Goal: Information Seeking & Learning: Learn about a topic

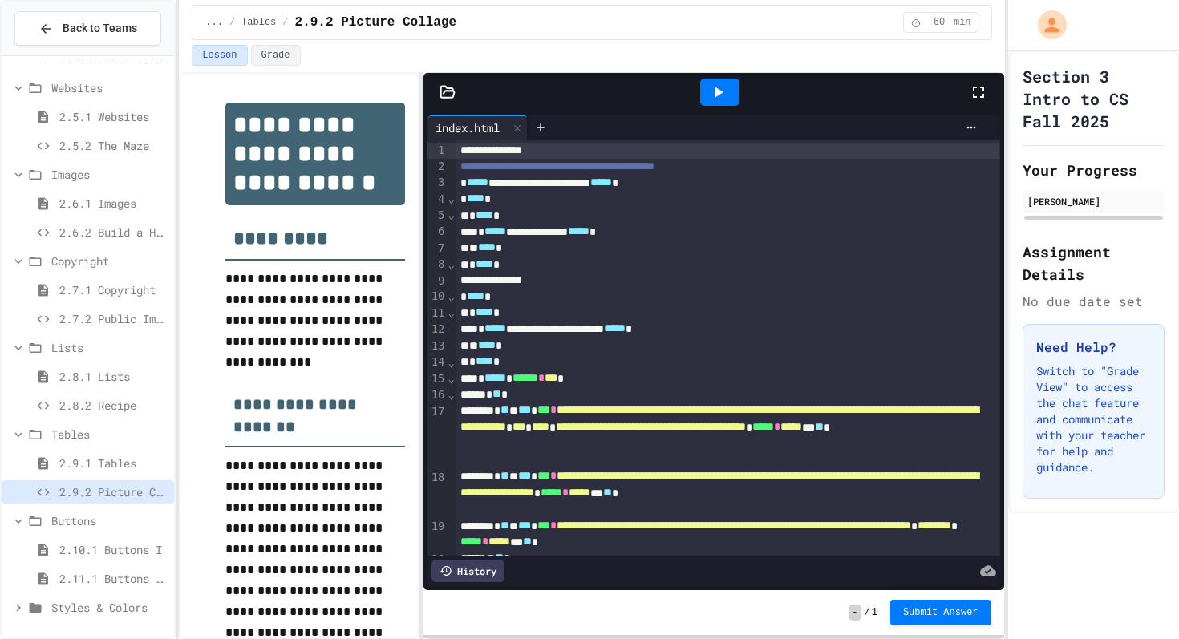
click at [728, 107] on div at bounding box center [719, 92] width 55 height 43
click at [725, 103] on div at bounding box center [719, 92] width 39 height 27
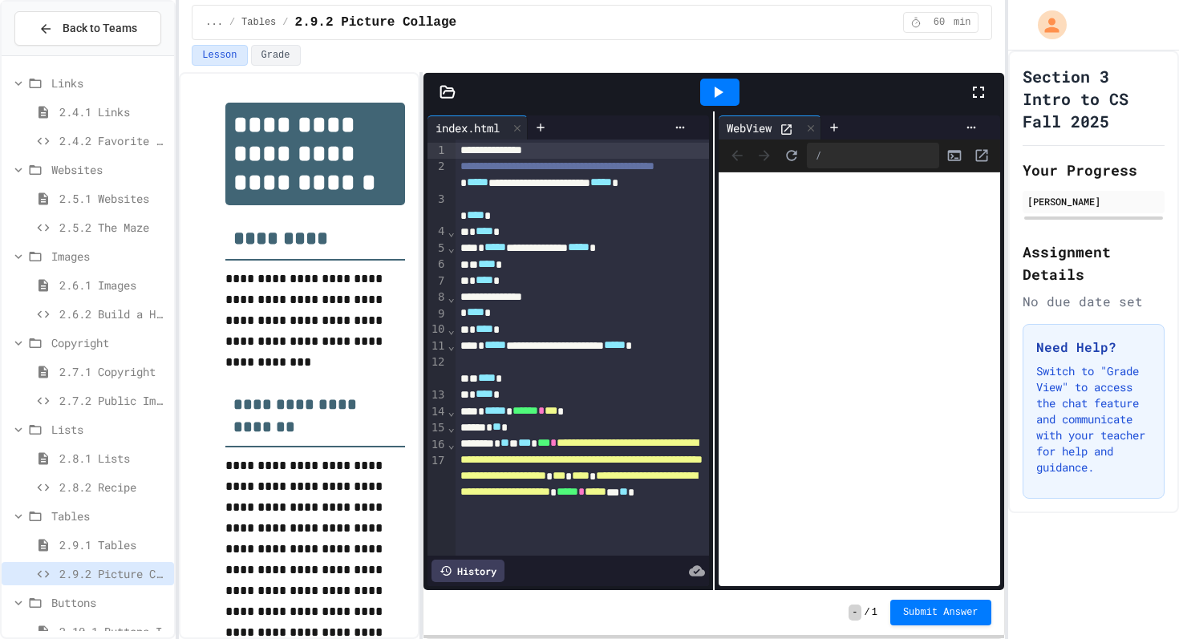
scroll to position [491, 0]
click at [78, 135] on span "2.4.2 Favorite Links" at bounding box center [113, 138] width 108 height 17
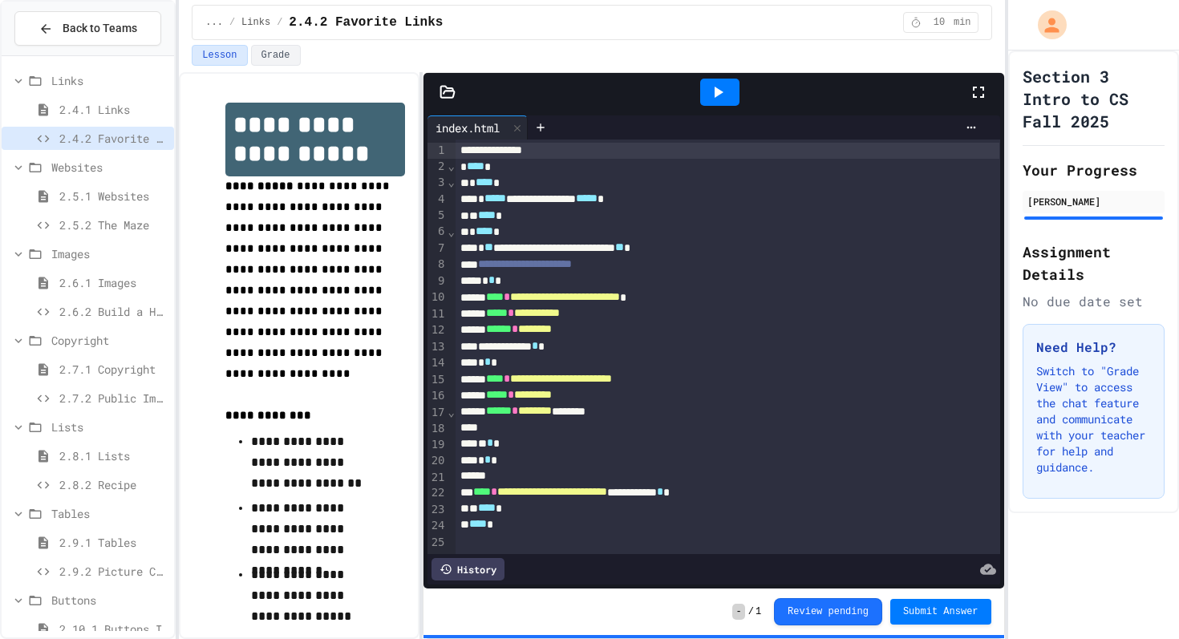
click at [711, 92] on icon at bounding box center [717, 92] width 19 height 19
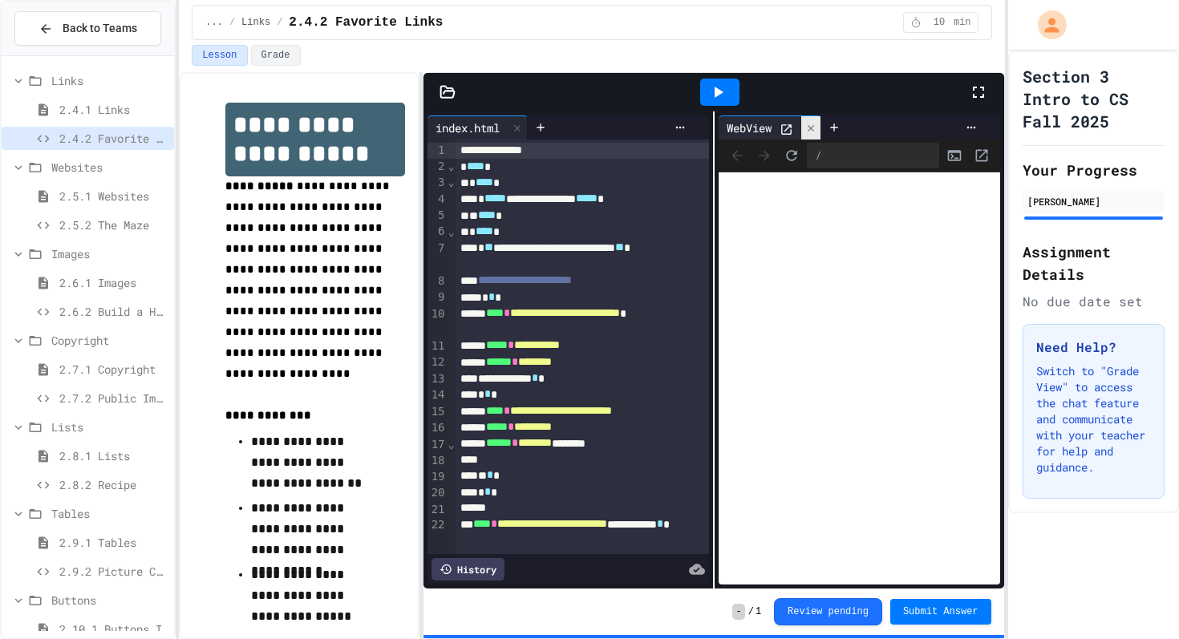
click at [809, 126] on icon at bounding box center [810, 128] width 11 height 11
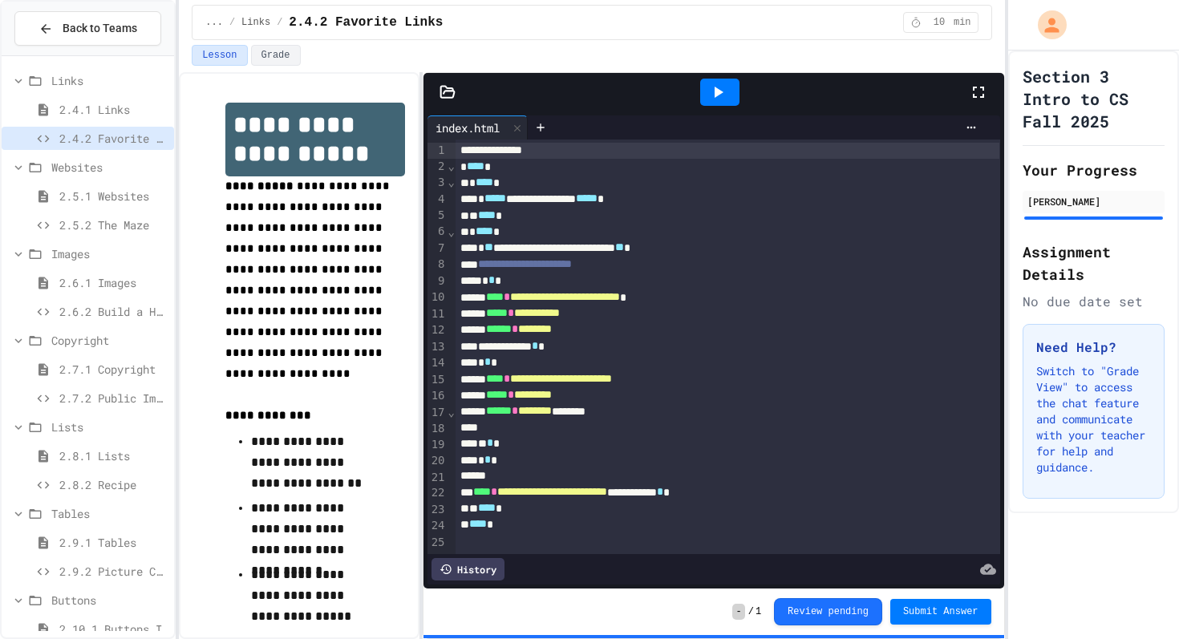
click at [727, 96] on icon at bounding box center [717, 92] width 19 height 19
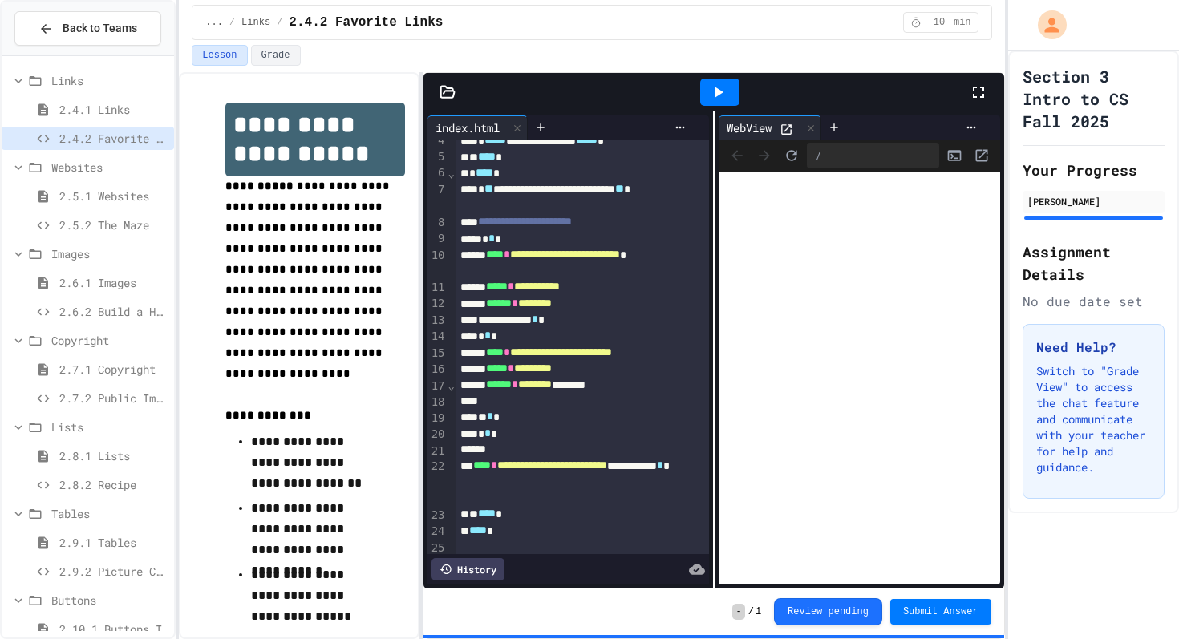
scroll to position [63, 0]
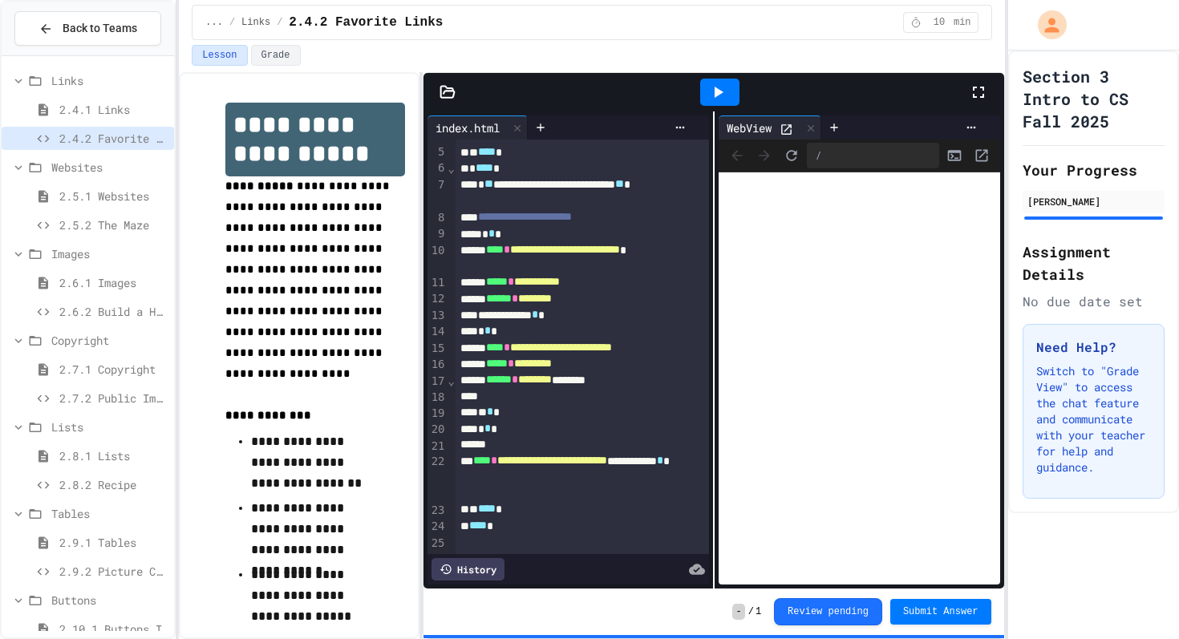
click at [620, 255] on span "**********" at bounding box center [565, 249] width 110 height 11
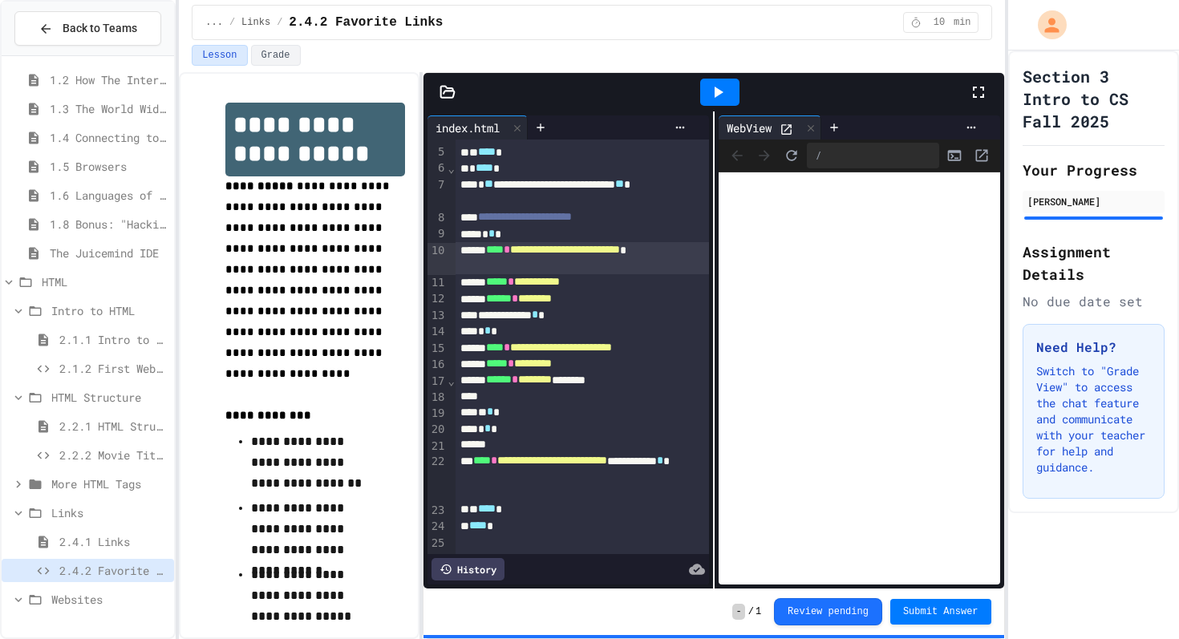
scroll to position [0, 0]
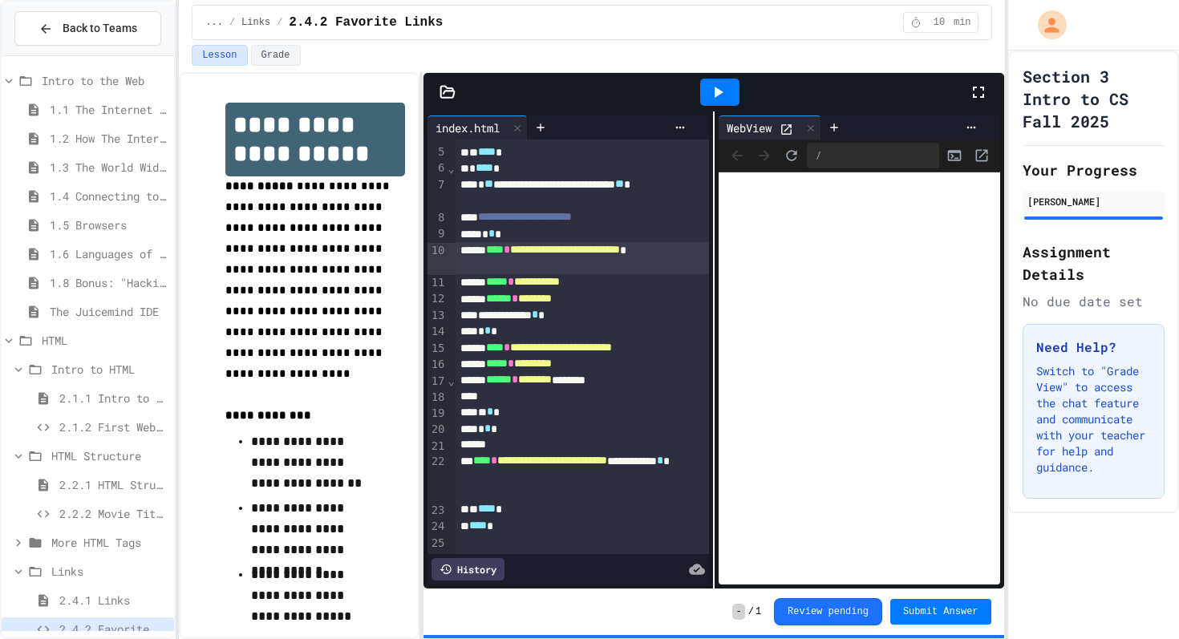
click at [106, 489] on span "2.2.1 HTML Structure" at bounding box center [113, 484] width 108 height 17
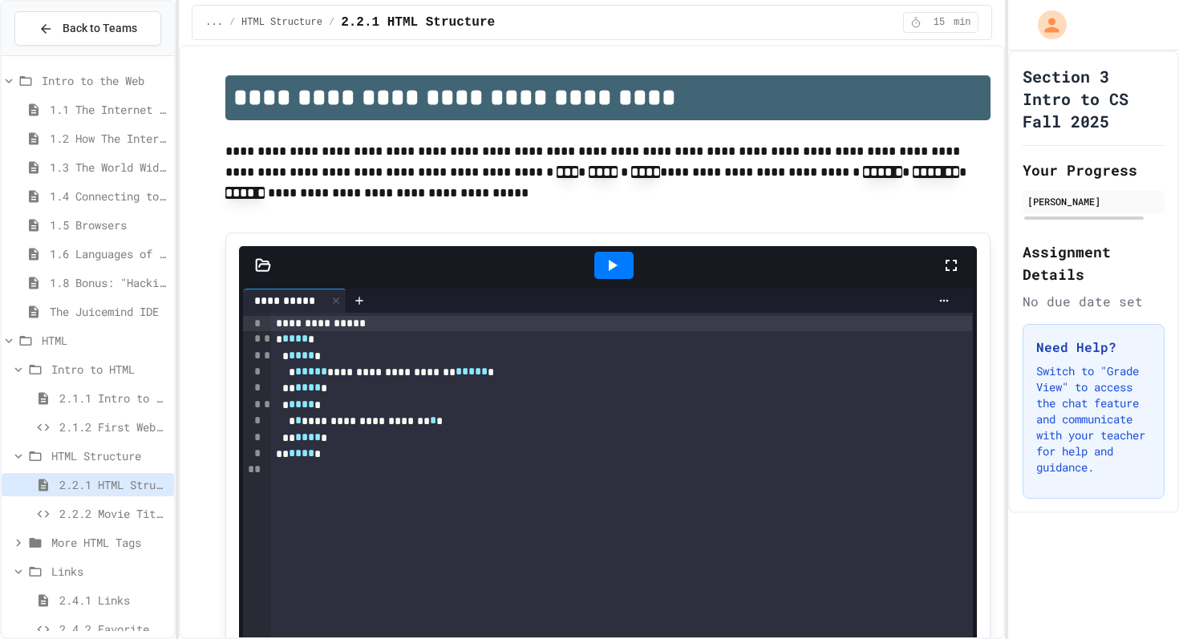
click at [87, 339] on span "HTML" at bounding box center [105, 340] width 126 height 17
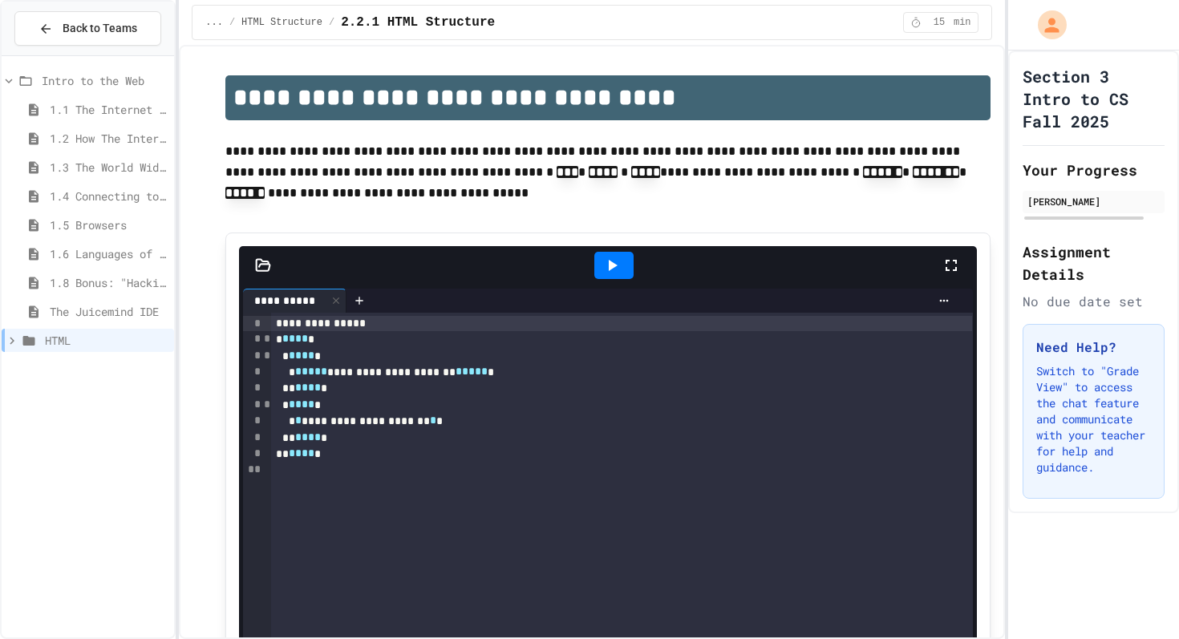
click at [75, 329] on div "HTML" at bounding box center [88, 340] width 172 height 23
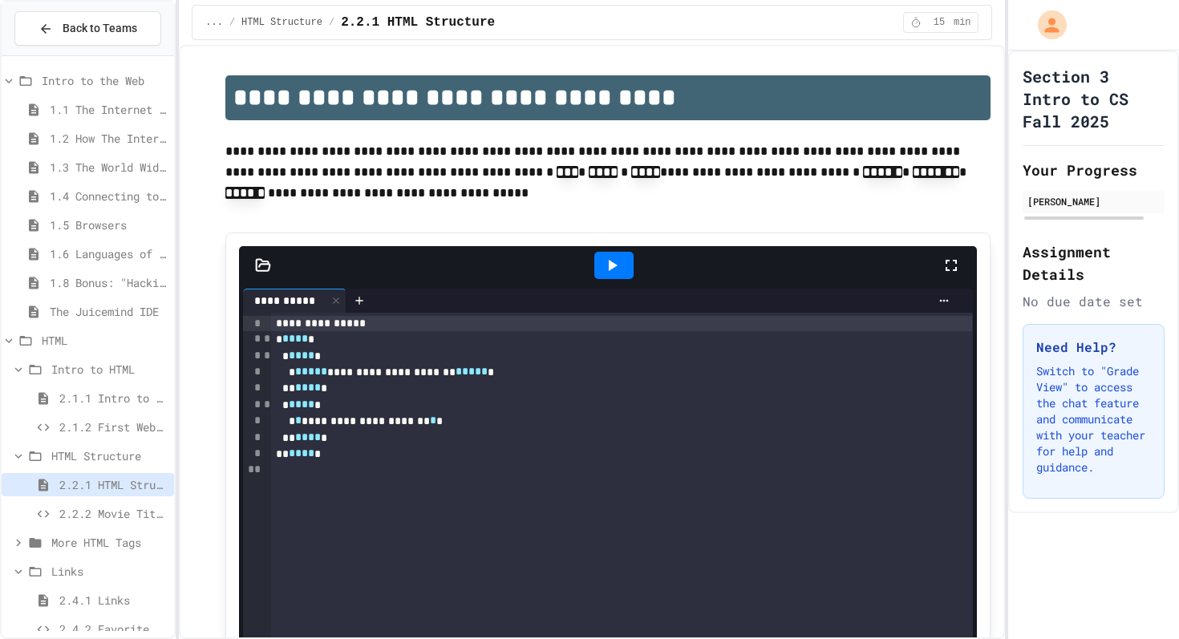
click at [79, 419] on span "2.1.2 First Webpage" at bounding box center [113, 427] width 108 height 17
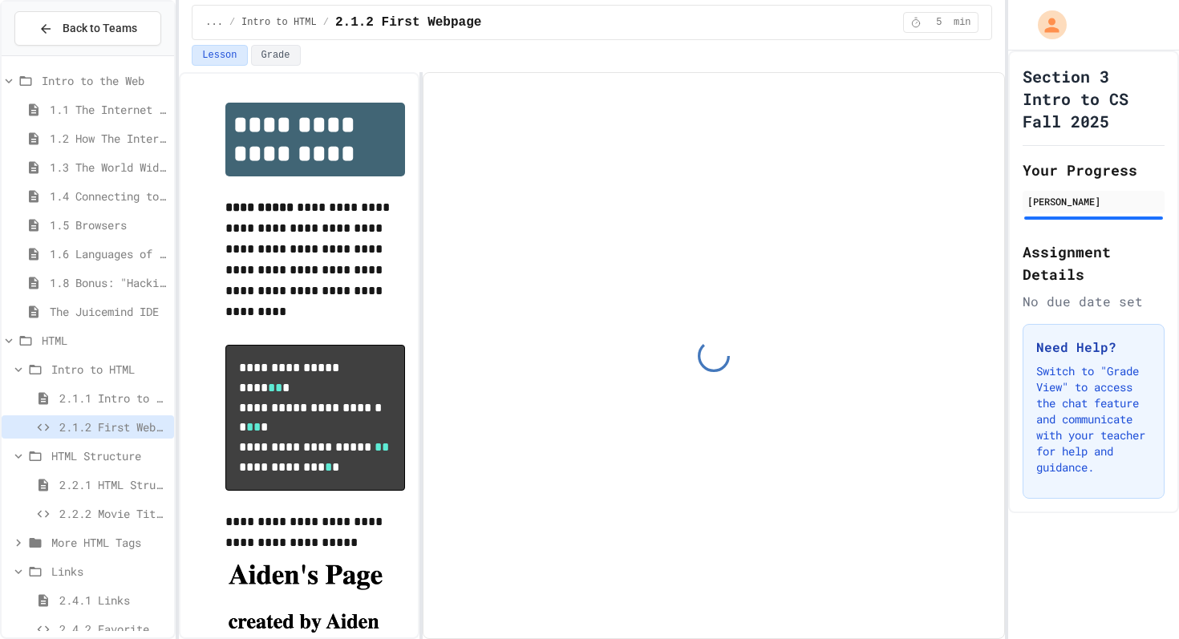
click at [79, 326] on div "The Juicemind IDE" at bounding box center [88, 314] width 172 height 29
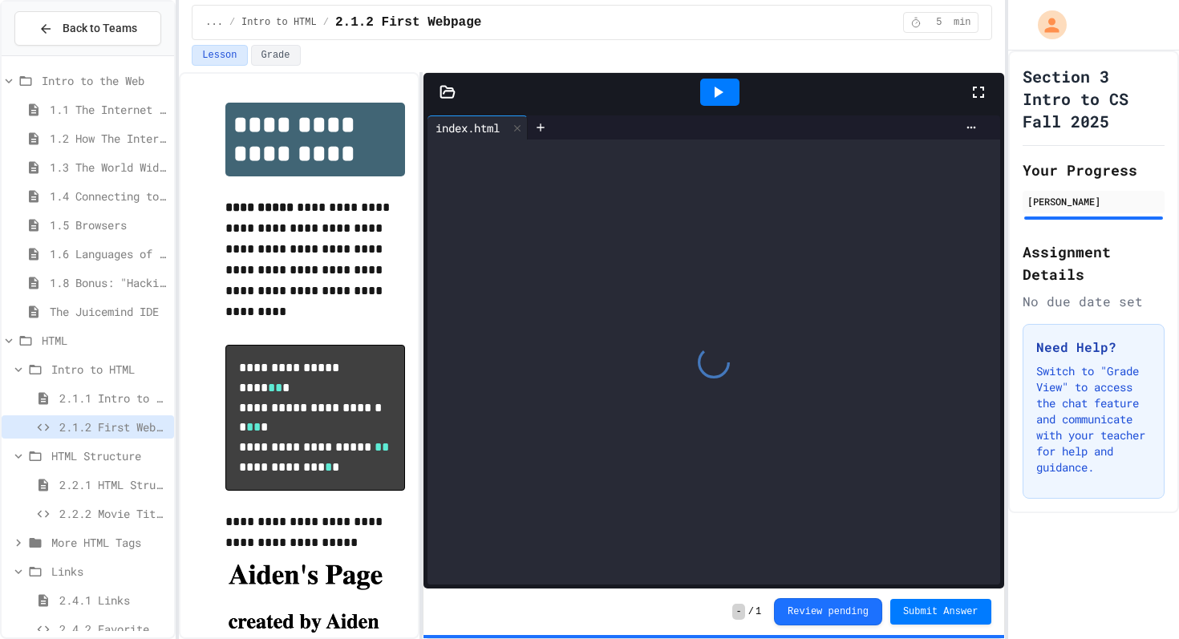
click at [82, 300] on div "The Juicemind IDE" at bounding box center [88, 311] width 172 height 23
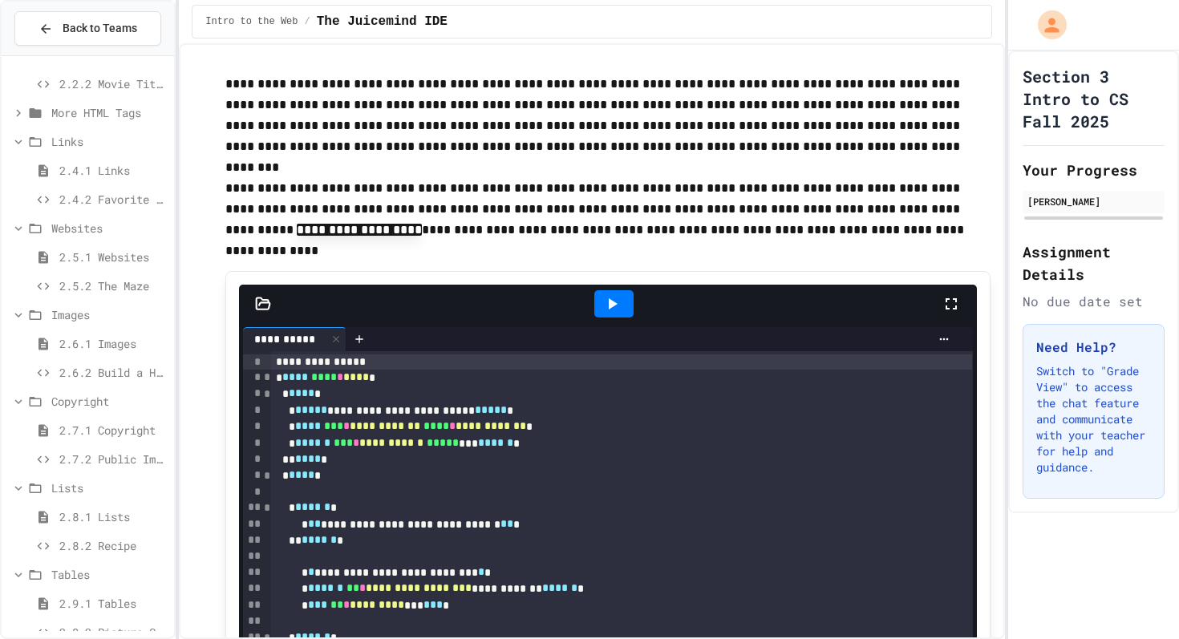
scroll to position [570, 0]
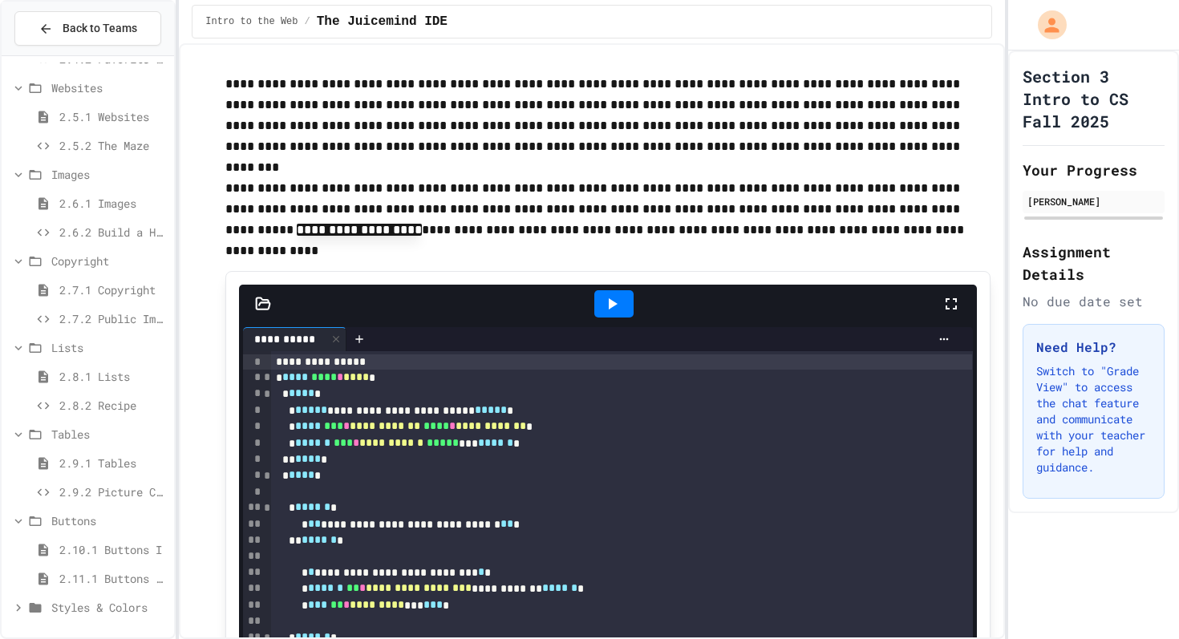
click at [124, 489] on span "2.9.2 Picture Collage" at bounding box center [113, 492] width 108 height 17
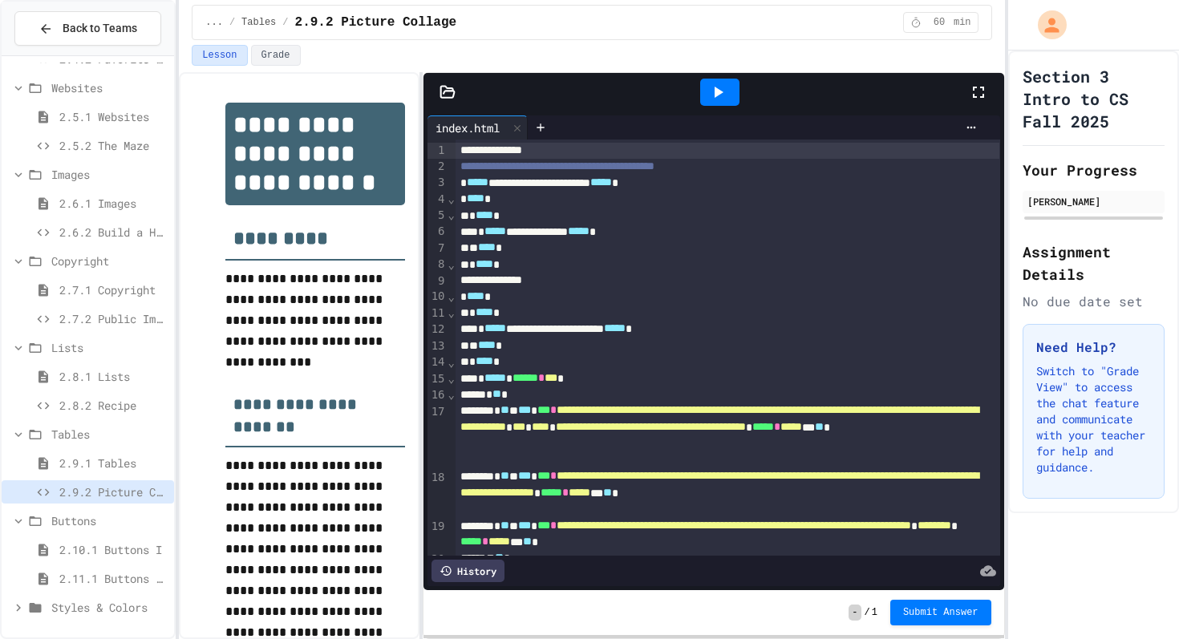
scroll to position [326, 0]
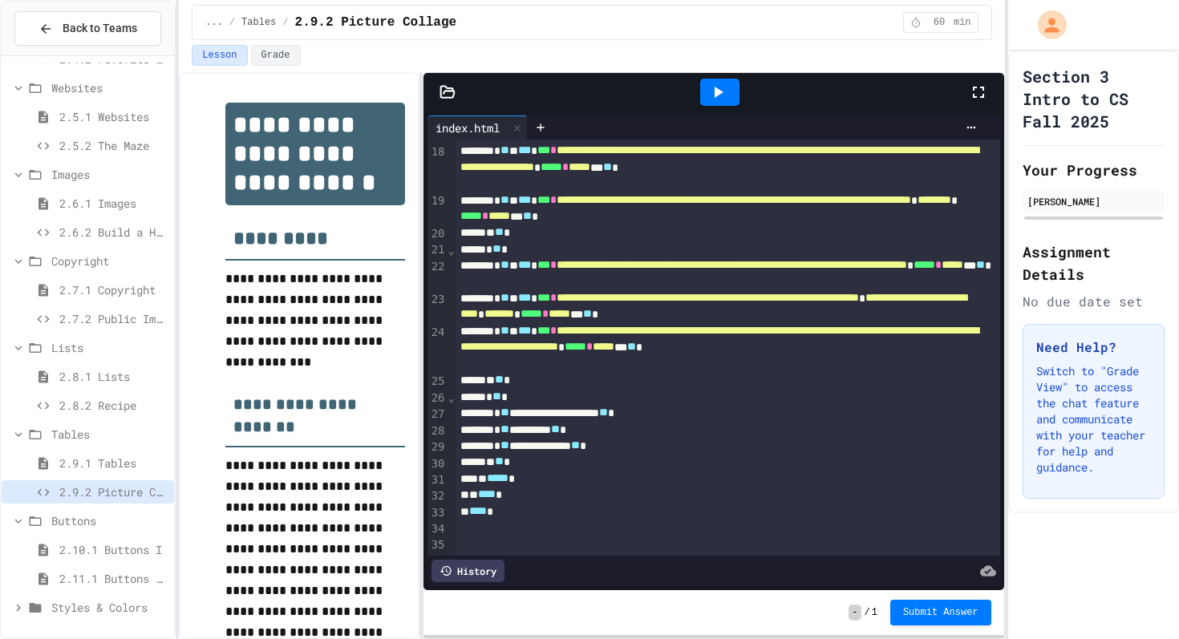
click at [725, 92] on icon at bounding box center [717, 92] width 19 height 19
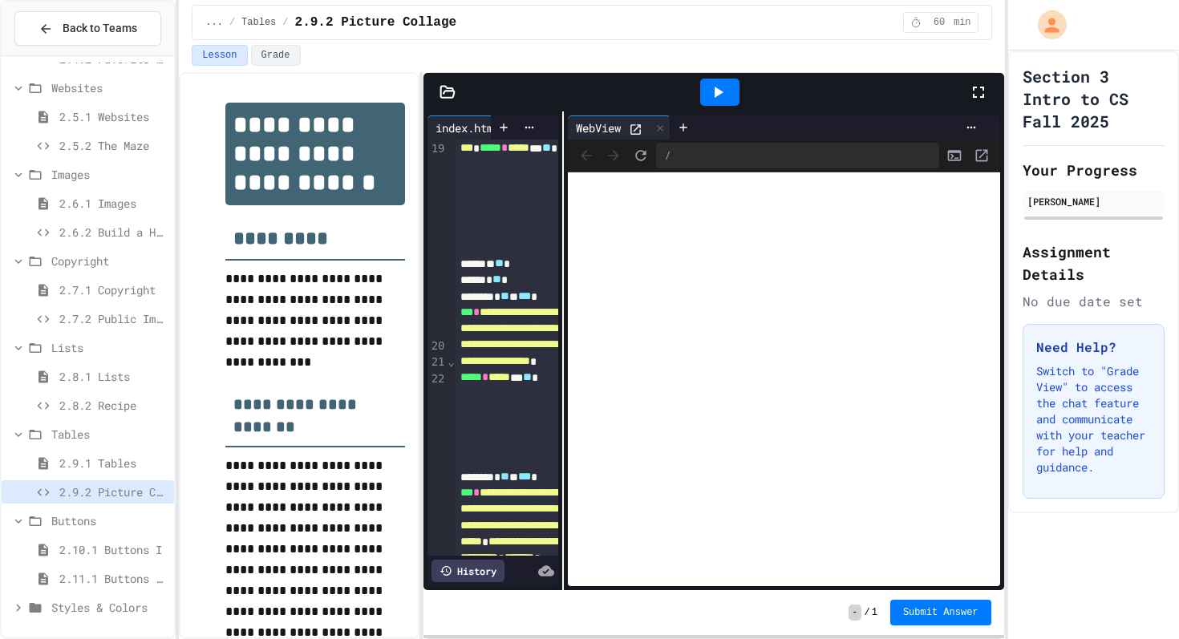
scroll to position [2688, 0]
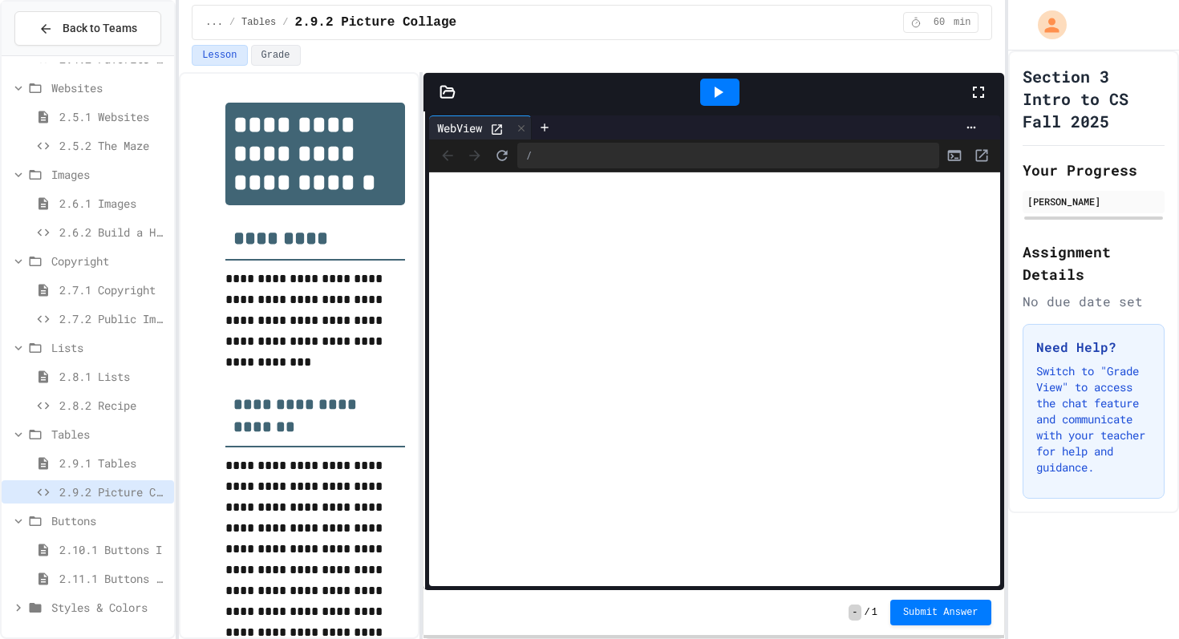
click at [350, 468] on div "**********" at bounding box center [591, 355] width 825 height 567
click at [497, 124] on icon at bounding box center [497, 129] width 10 height 10
click at [525, 125] on icon at bounding box center [521, 128] width 11 height 11
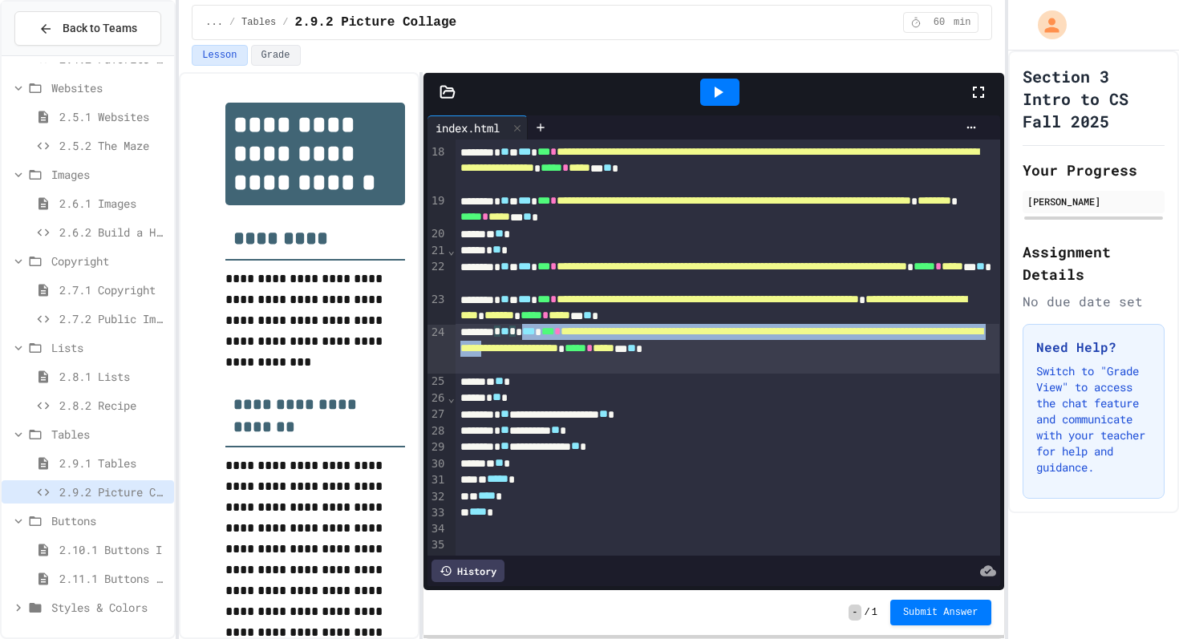
scroll to position [663, 0]
drag, startPoint x: 544, startPoint y: 336, endPoint x: 914, endPoint y: 365, distance: 371.7
click at [914, 365] on div "**********" at bounding box center [728, 348] width 545 height 49
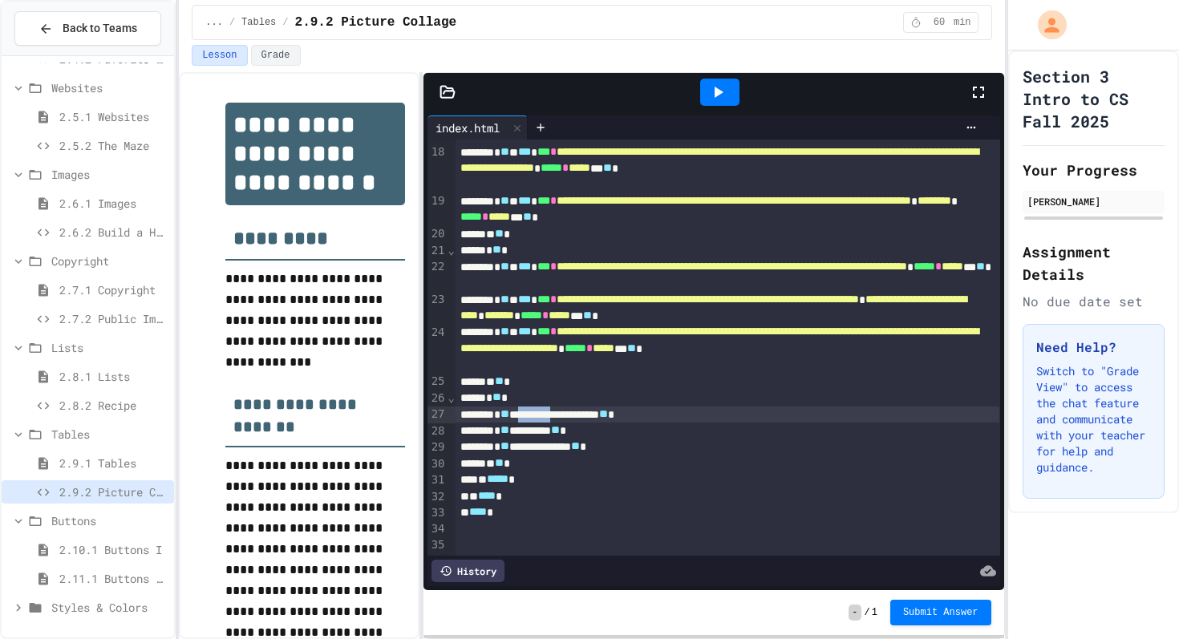
drag, startPoint x: 545, startPoint y: 416, endPoint x: 601, endPoint y: 415, distance: 55.4
click at [602, 415] on div "**********" at bounding box center [728, 415] width 545 height 16
drag, startPoint x: 545, startPoint y: 414, endPoint x: 670, endPoint y: 414, distance: 125.1
click at [670, 414] on div "**********" at bounding box center [728, 415] width 545 height 16
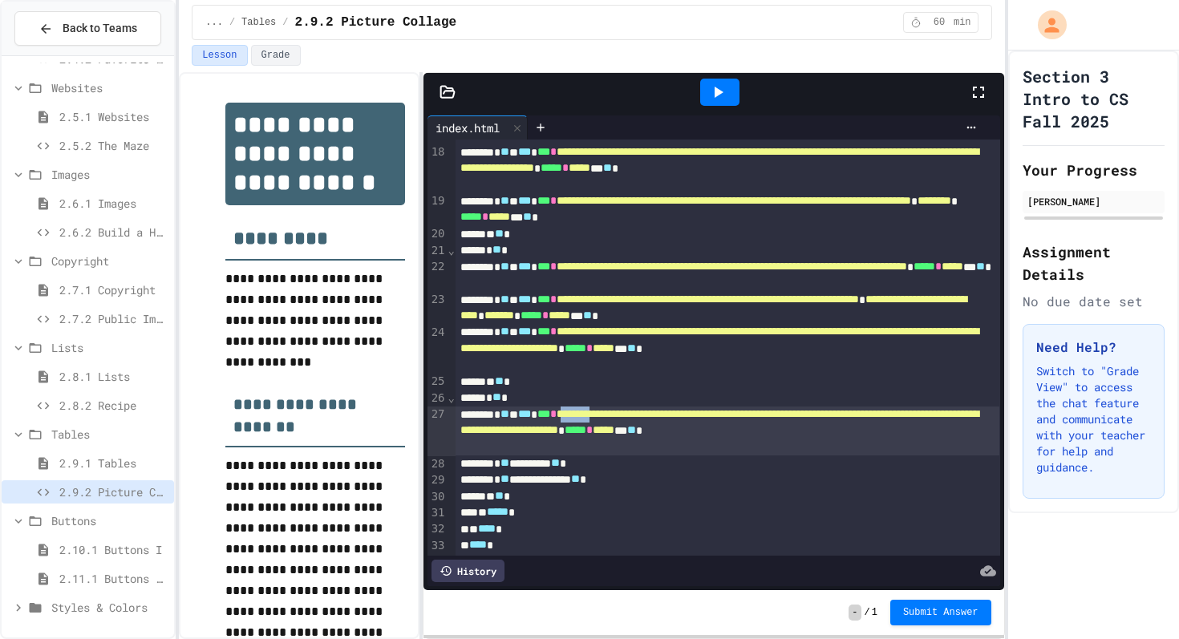
scroll to position [665, 0]
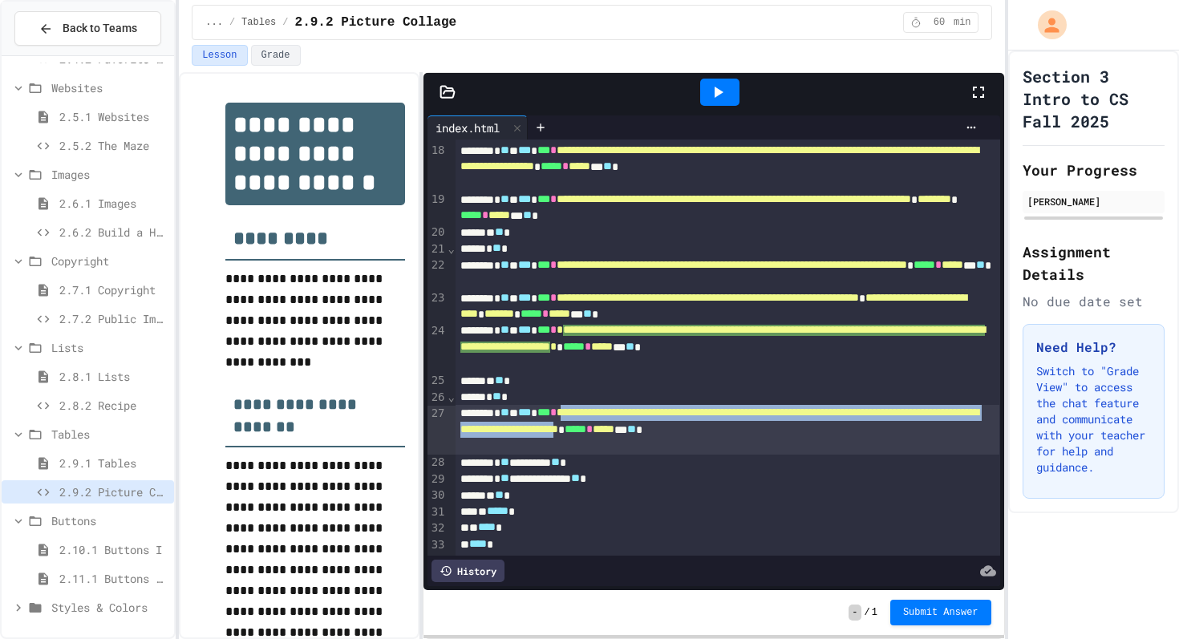
drag, startPoint x: 497, startPoint y: 432, endPoint x: 820, endPoint y: 444, distance: 323.5
click at [820, 434] on span "**********" at bounding box center [719, 420] width 518 height 27
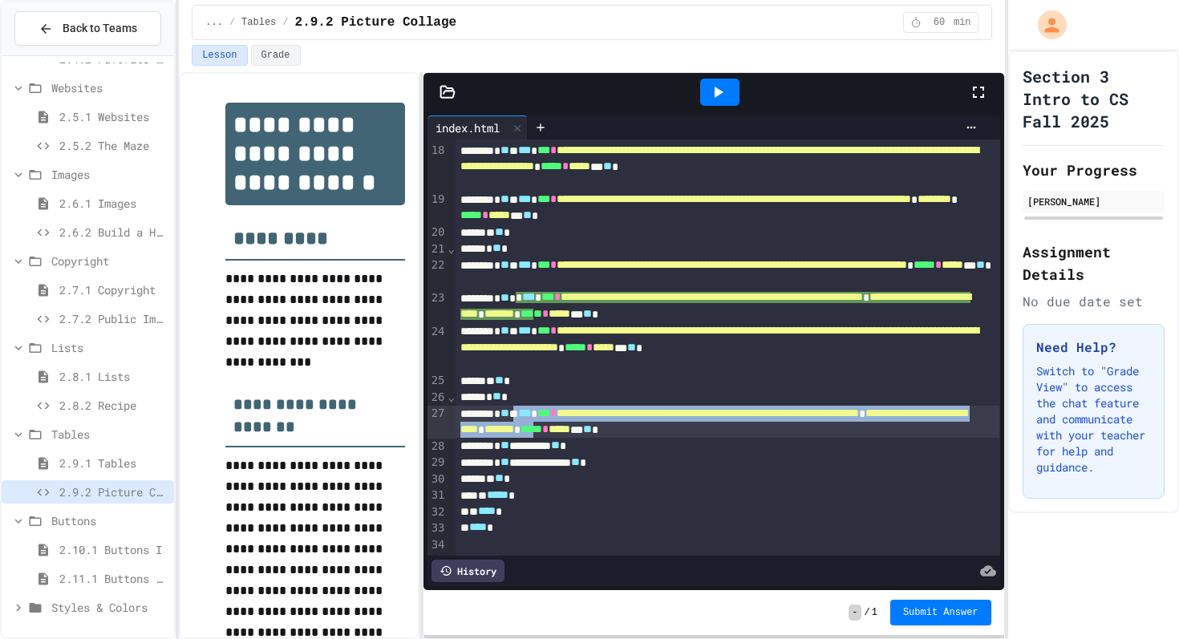
drag, startPoint x: 543, startPoint y: 416, endPoint x: 881, endPoint y: 424, distance: 337.8
click at [881, 424] on div "**********" at bounding box center [728, 422] width 545 height 33
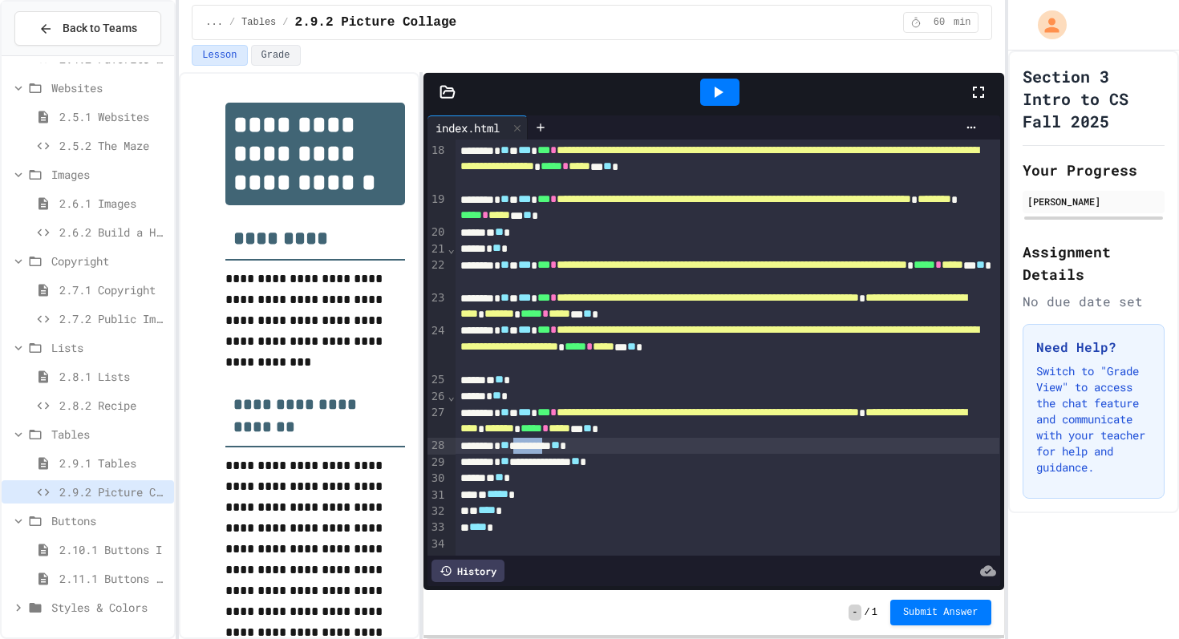
drag, startPoint x: 590, startPoint y: 448, endPoint x: 543, endPoint y: 452, distance: 46.6
click at [543, 452] on div "**********" at bounding box center [728, 446] width 545 height 16
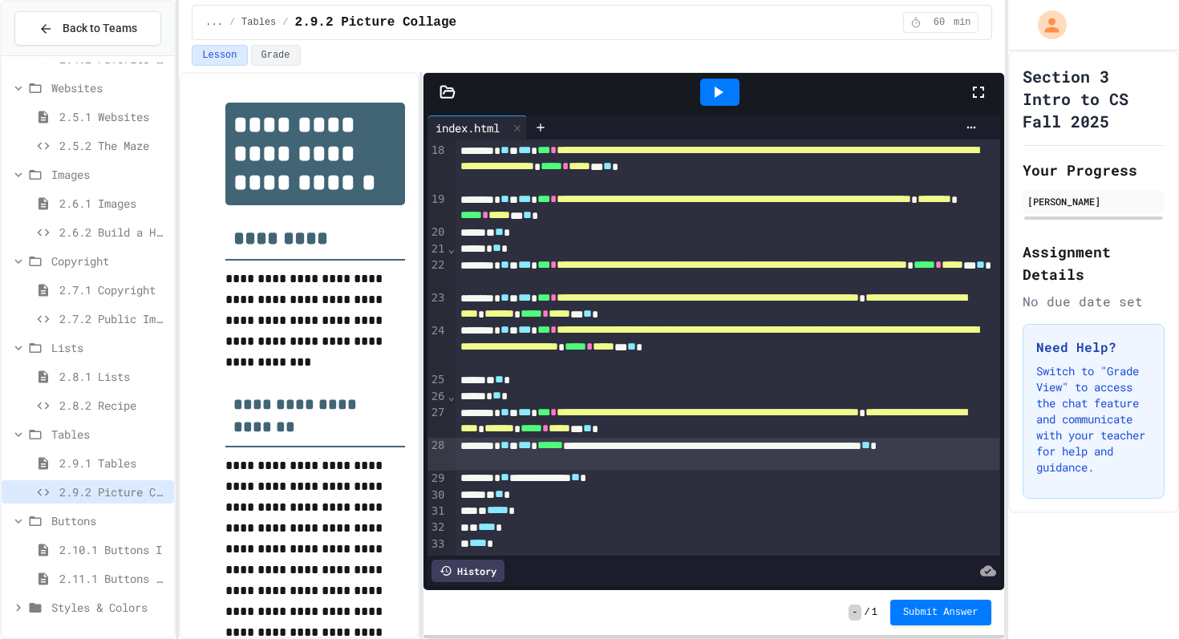
click at [563, 446] on span "******" at bounding box center [550, 445] width 26 height 11
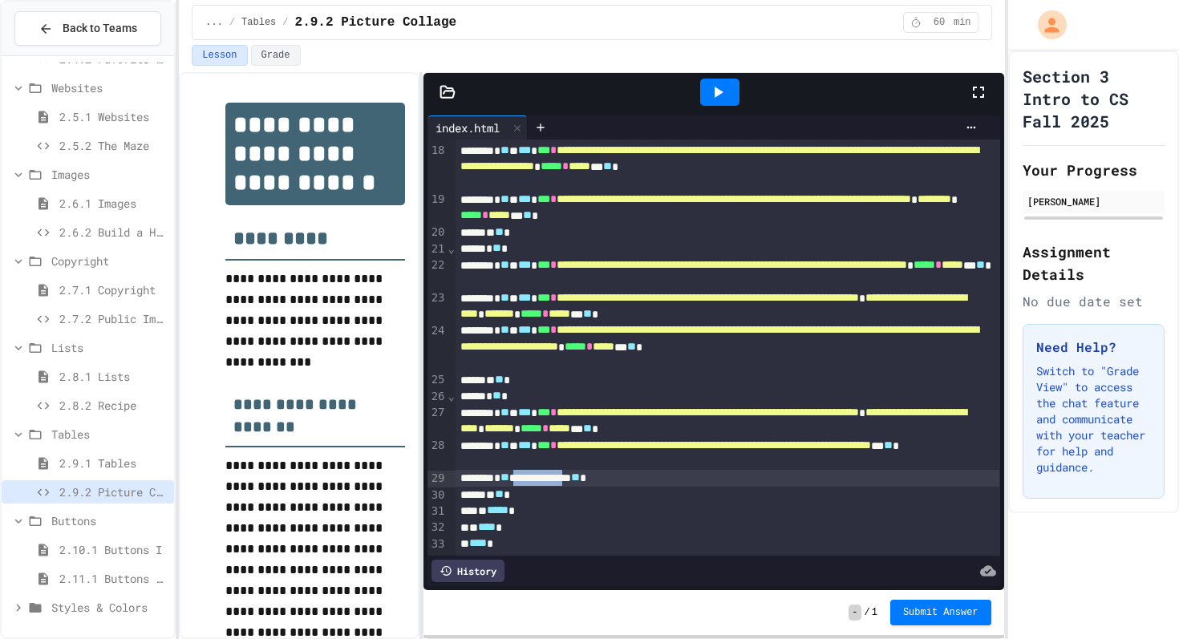
drag, startPoint x: 539, startPoint y: 479, endPoint x: 621, endPoint y: 472, distance: 82.1
click at [621, 472] on div "**********" at bounding box center [728, 478] width 545 height 16
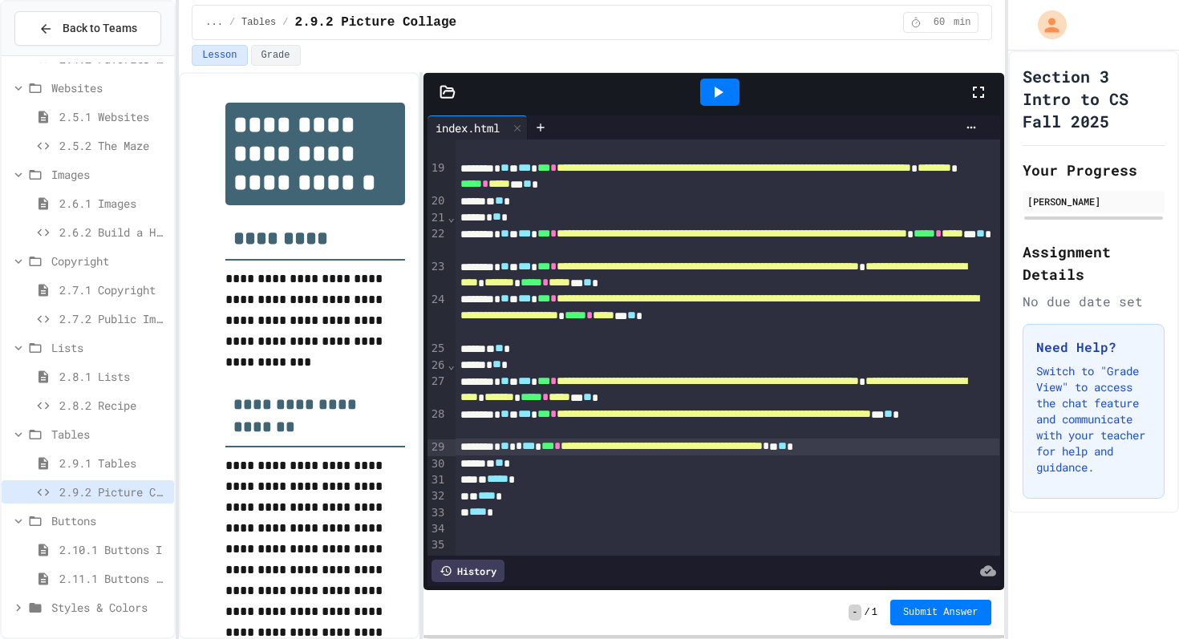
click at [733, 99] on div at bounding box center [719, 92] width 39 height 27
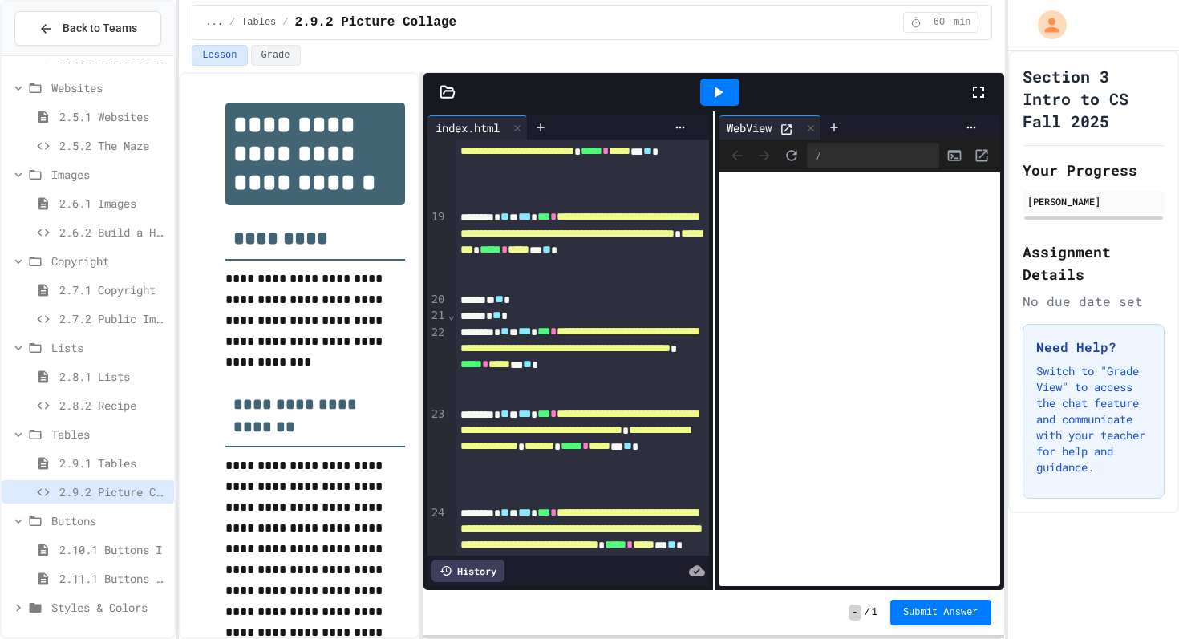
click at [795, 135] on div at bounding box center [791, 128] width 22 height 17
click at [789, 131] on icon at bounding box center [787, 130] width 14 height 14
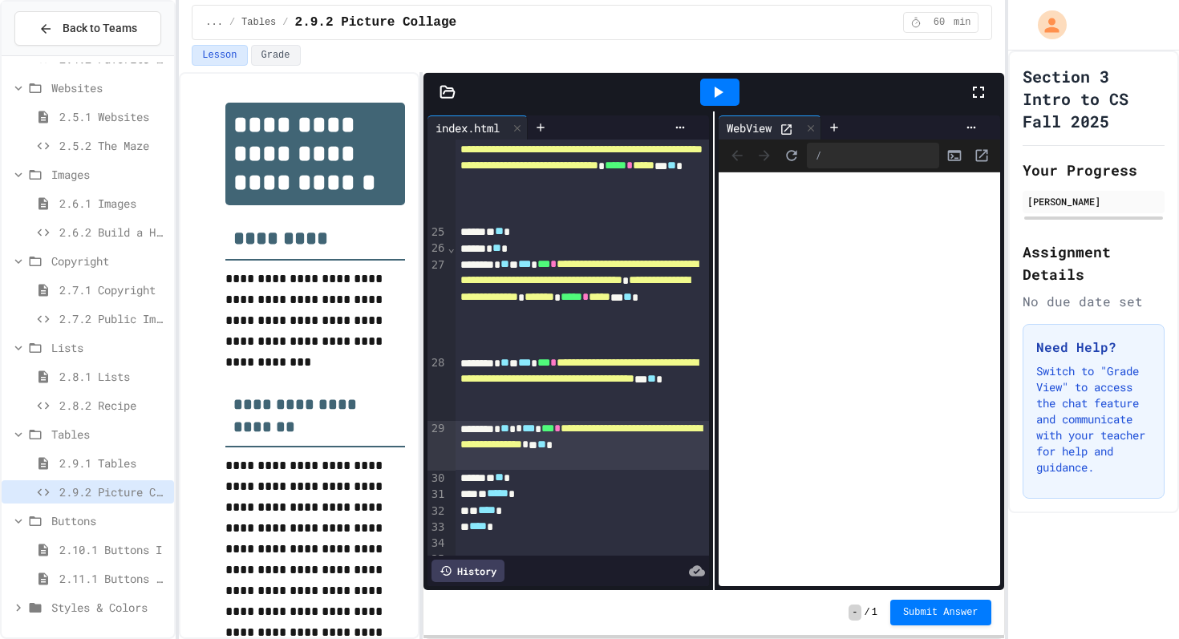
scroll to position [1157, 0]
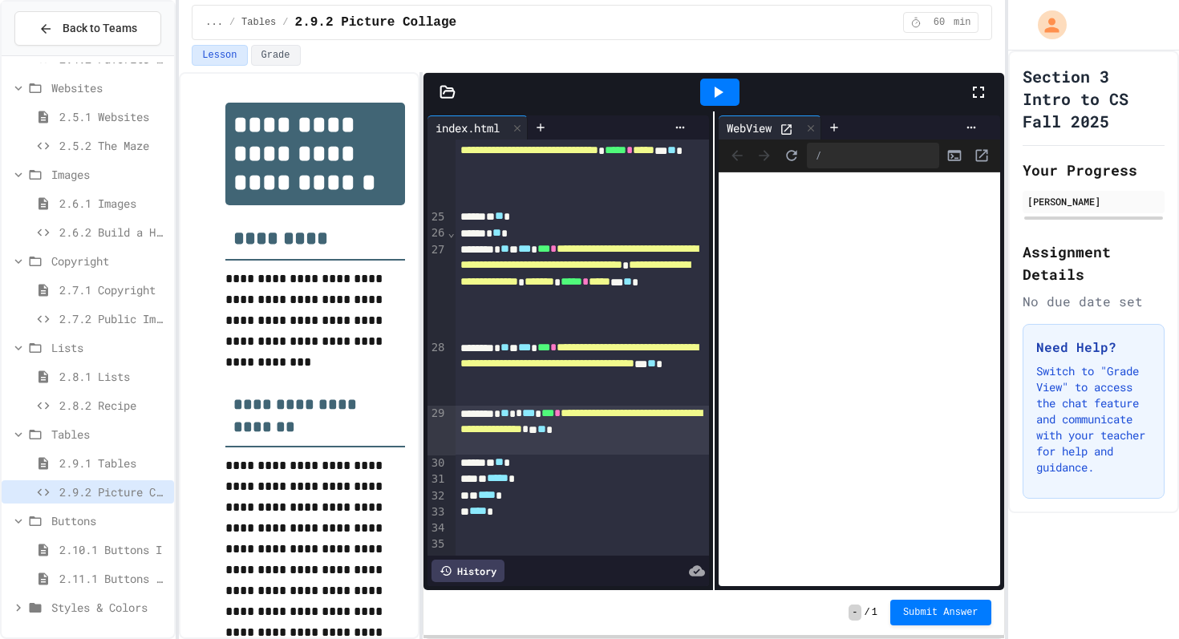
click at [529, 435] on span "*" at bounding box center [525, 429] width 6 height 11
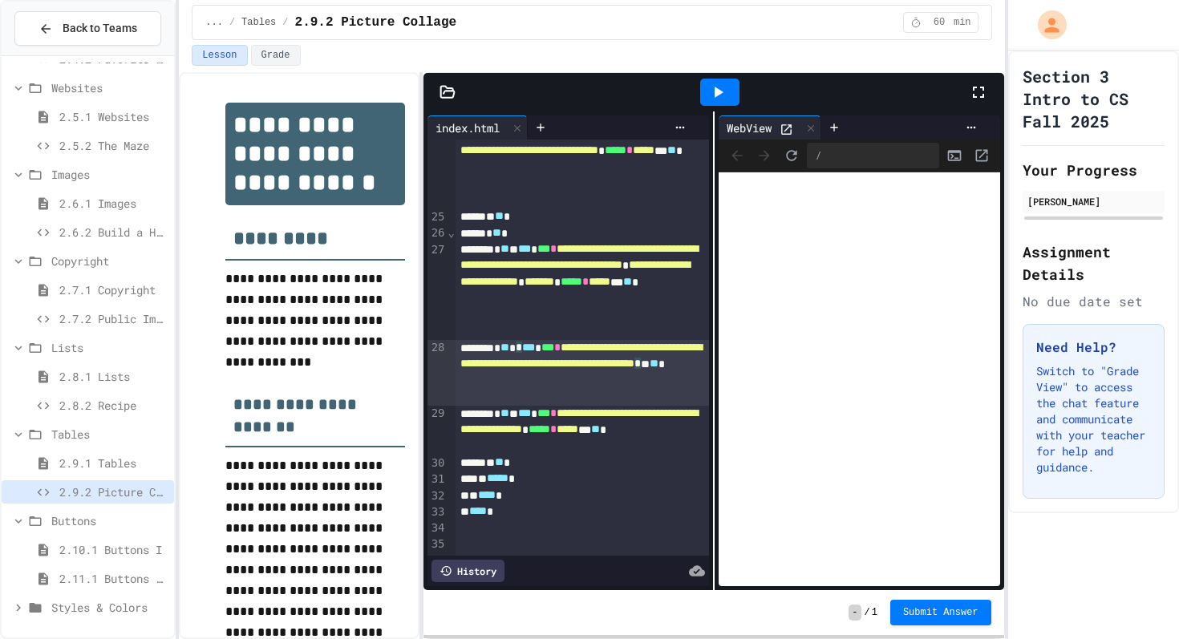
click at [569, 399] on div "**********" at bounding box center [582, 373] width 253 height 66
click at [634, 369] on span "*" at bounding box center [637, 363] width 6 height 11
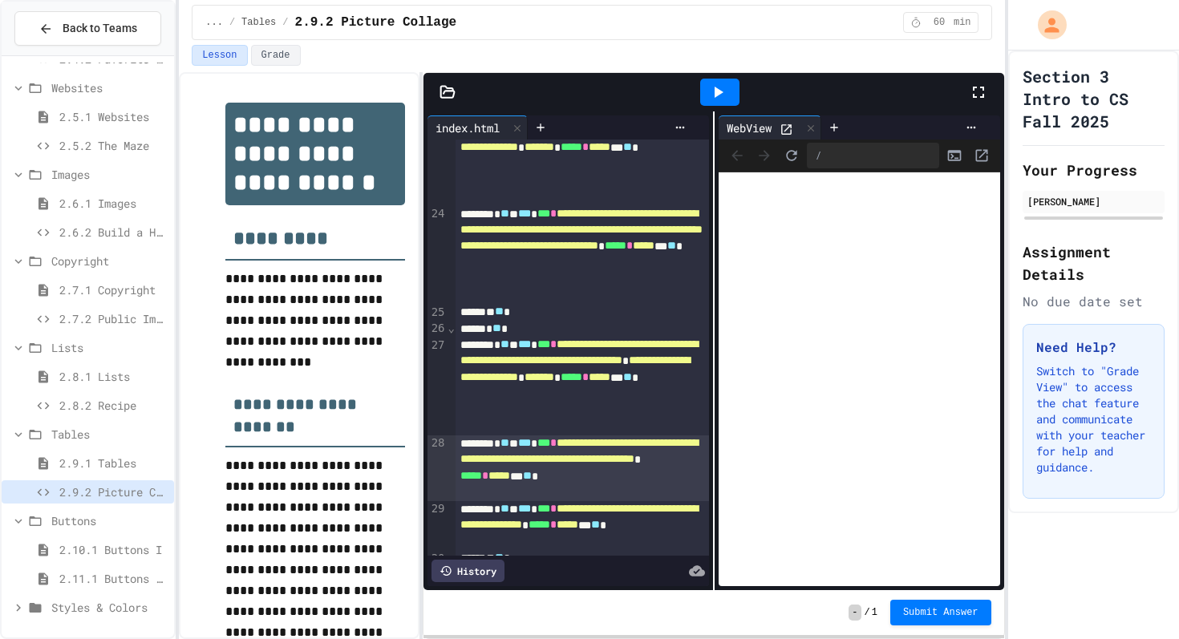
scroll to position [999, 0]
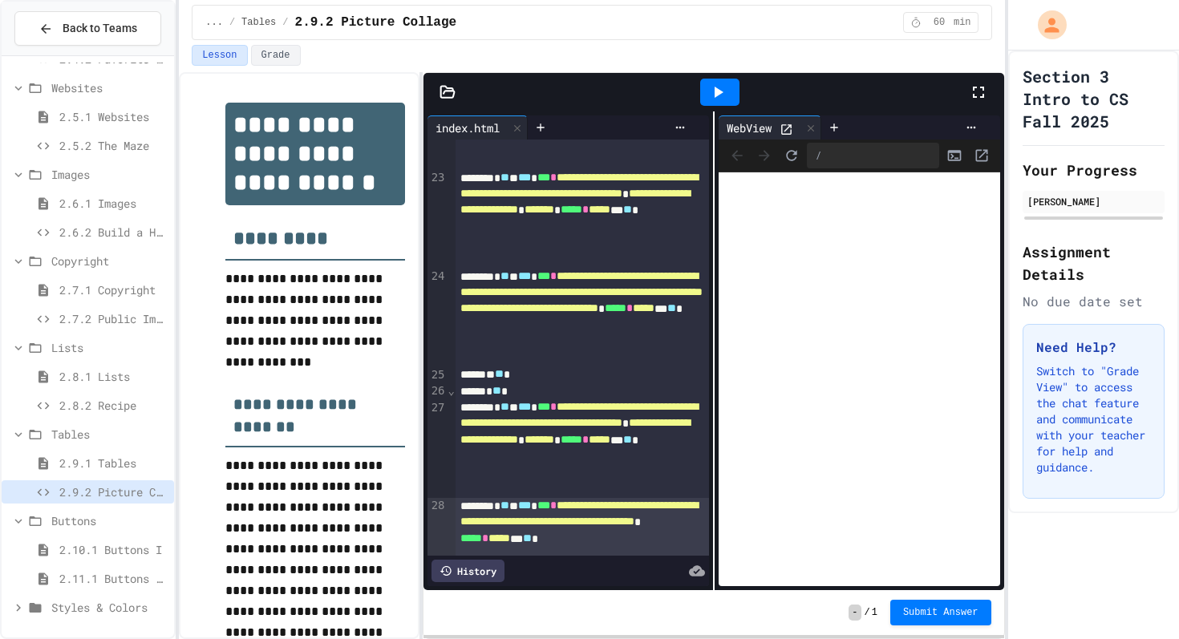
click at [720, 96] on icon at bounding box center [717, 92] width 19 height 19
click at [783, 130] on icon at bounding box center [786, 129] width 10 height 10
click at [965, 615] on span "Submit Answer" at bounding box center [940, 611] width 75 height 13
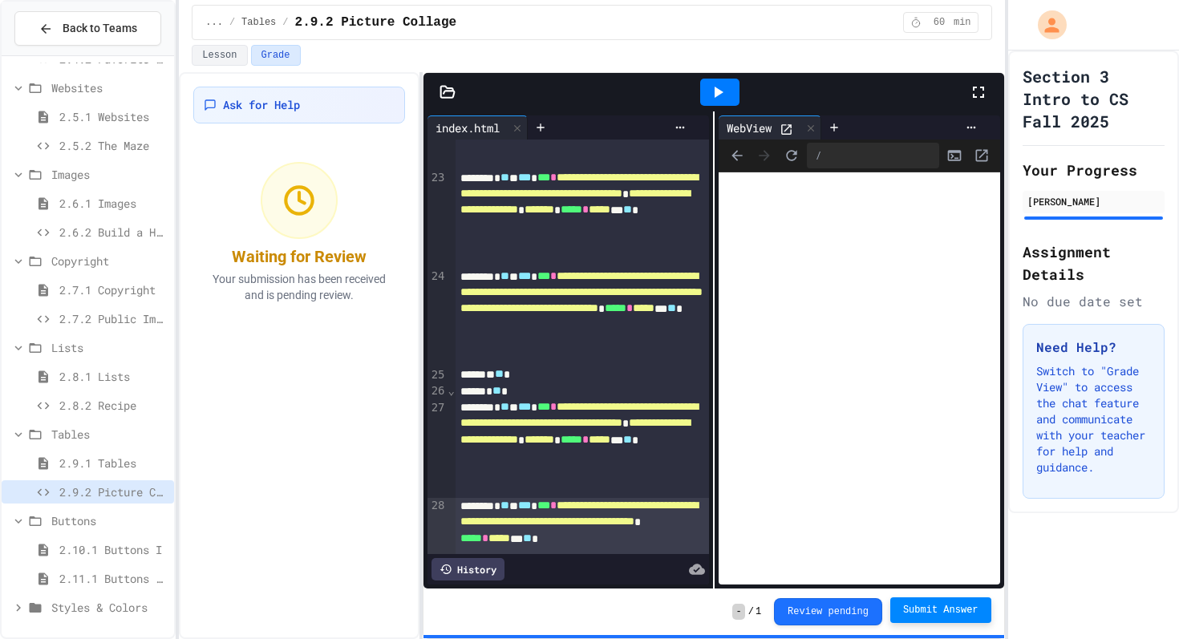
click at [708, 87] on icon at bounding box center [717, 92] width 19 height 19
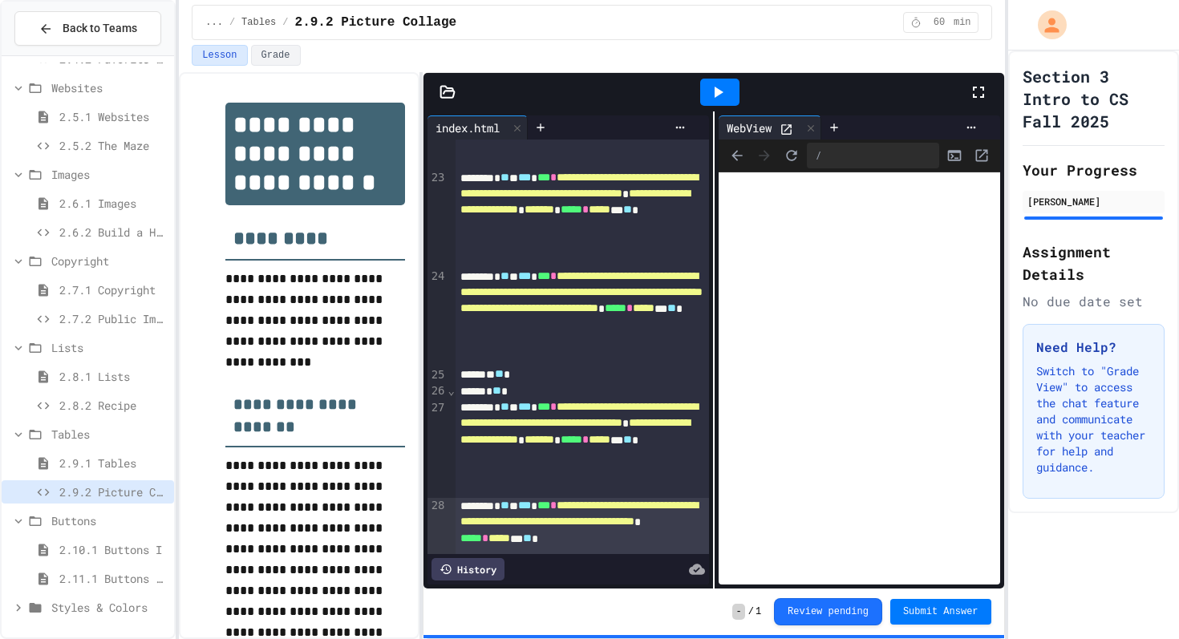
click at [953, 627] on div "- / 1 Review pending Submit Answer" at bounding box center [714, 612] width 581 height 47
click at [930, 594] on div "- / 1 Review pending Submit Answer" at bounding box center [714, 612] width 581 height 47
click at [930, 596] on div "- / 1 Review pending Submit Answer" at bounding box center [714, 612] width 581 height 47
click at [931, 607] on span "Submit Answer" at bounding box center [940, 612] width 75 height 13
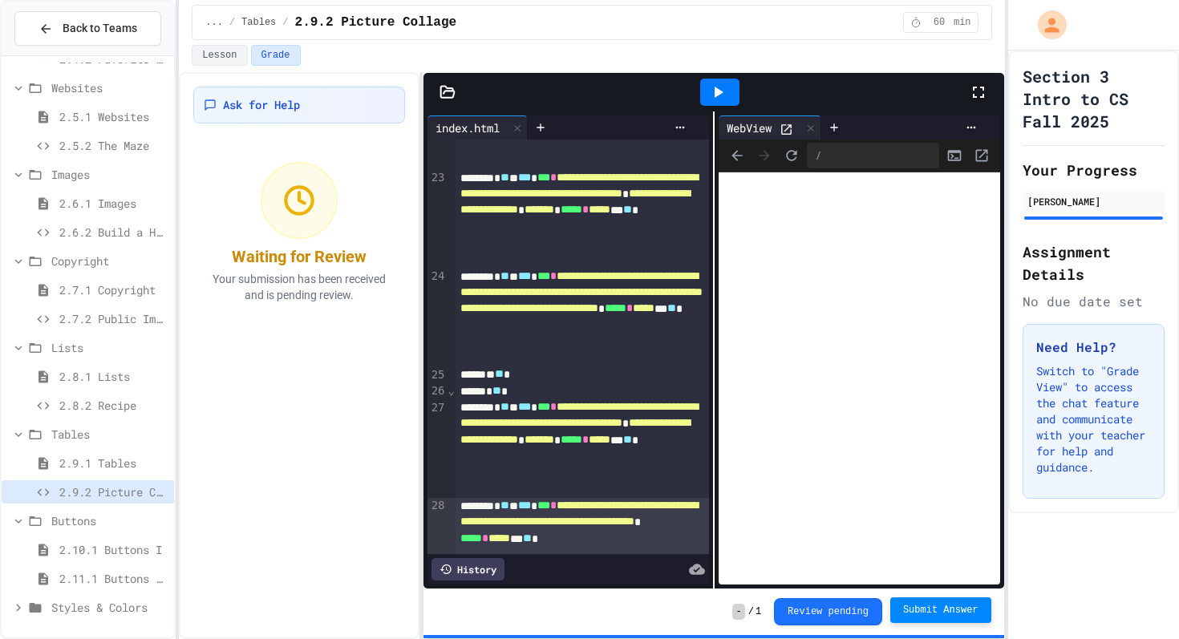
click at [114, 538] on div "2.10.1 Buttons I" at bounding box center [88, 549] width 172 height 23
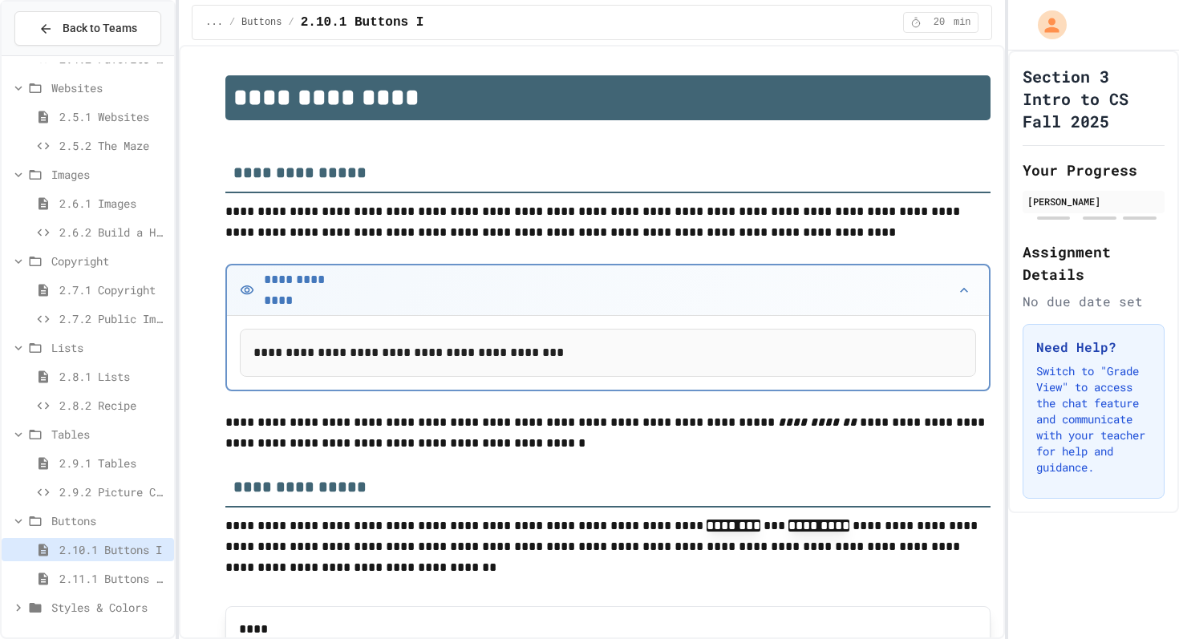
click at [73, 505] on div "2.9.2 Picture Collage" at bounding box center [88, 494] width 172 height 29
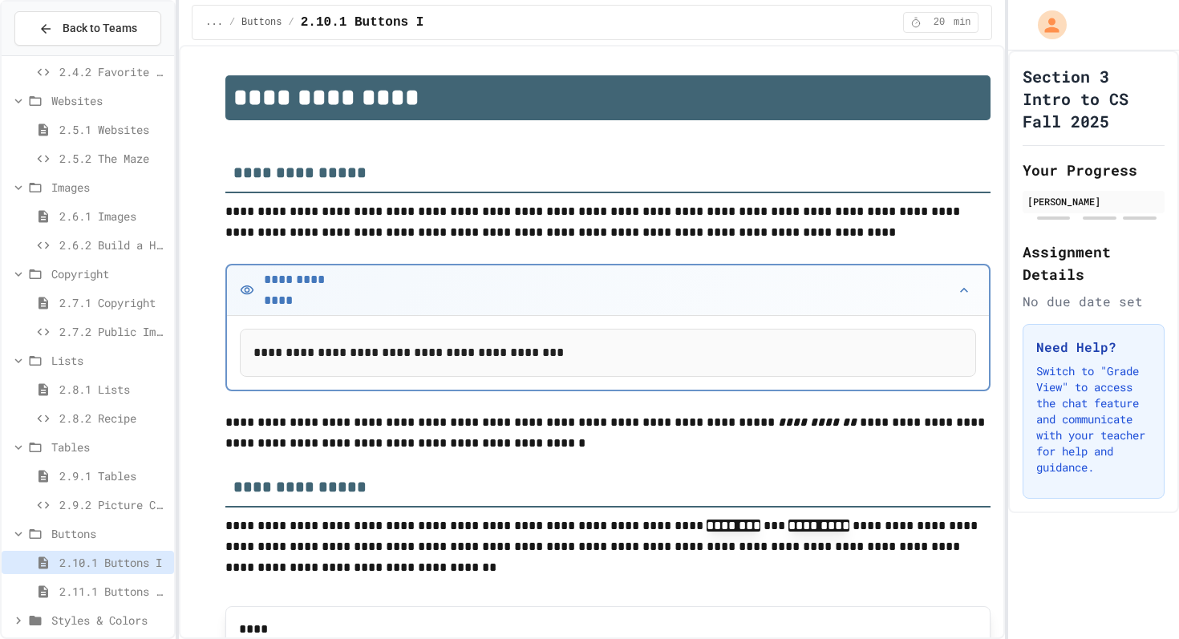
click at [67, 528] on span "Buttons" at bounding box center [109, 533] width 116 height 17
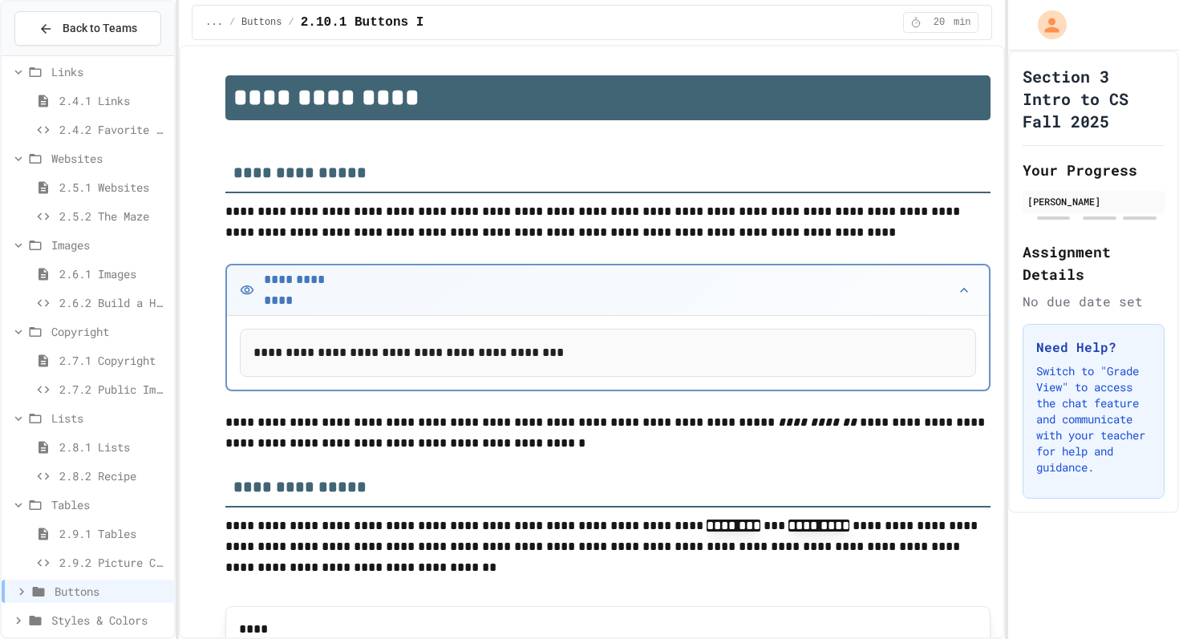
click at [64, 586] on span "Buttons" at bounding box center [111, 591] width 113 height 17
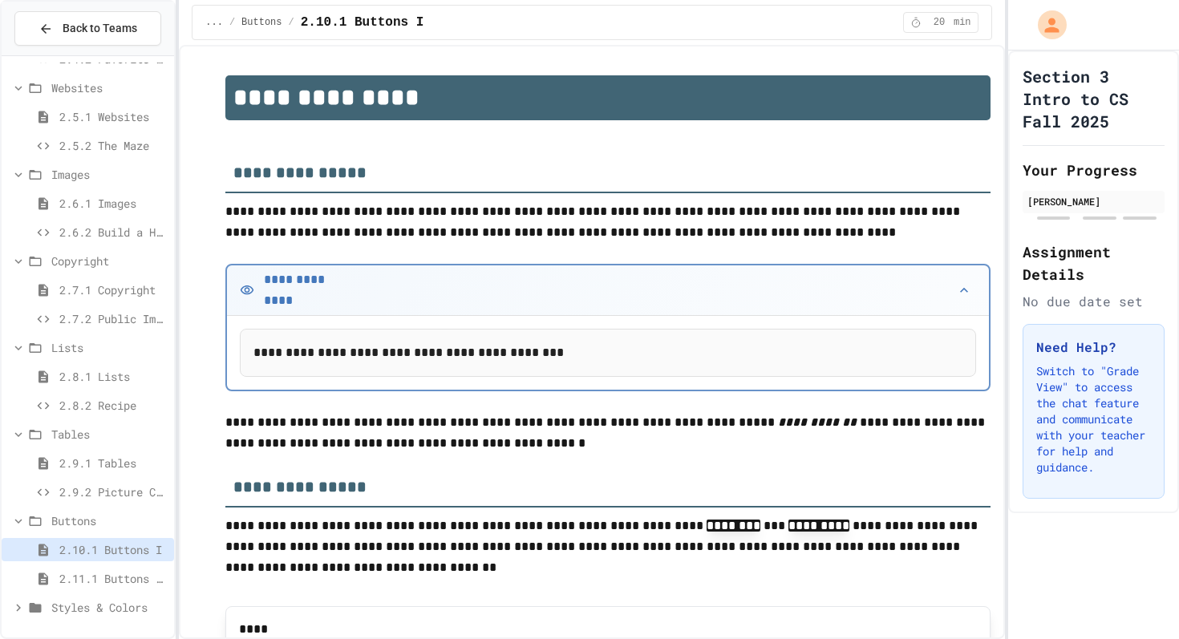
click at [84, 579] on span "2.11.1 Buttons II" at bounding box center [113, 578] width 108 height 17
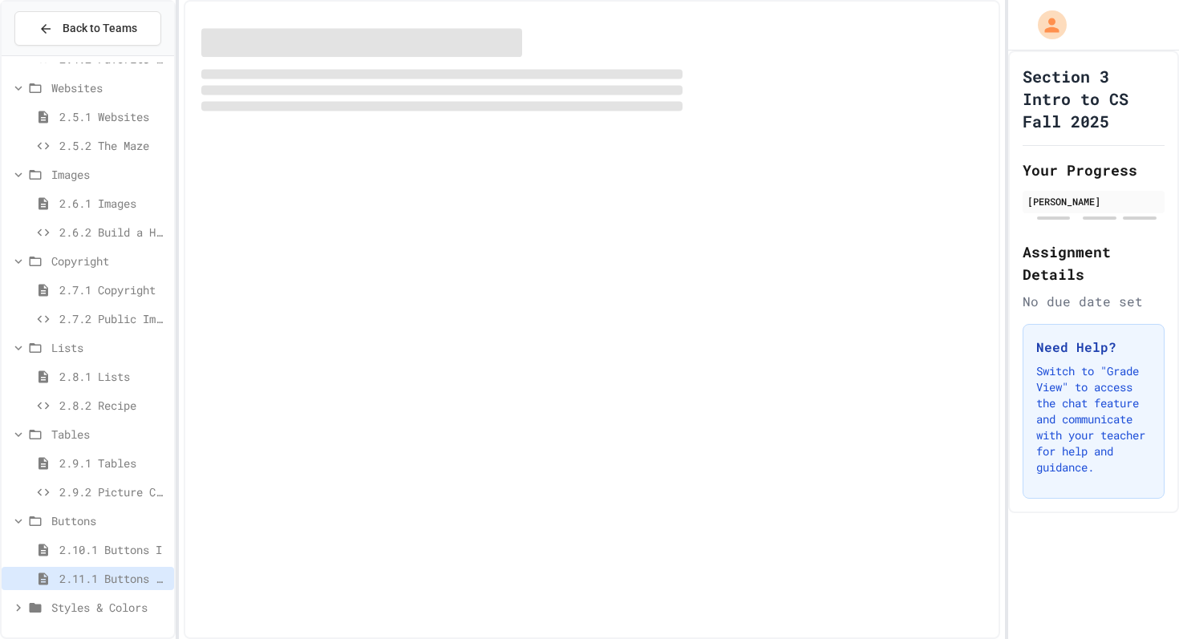
scroll to position [557, 0]
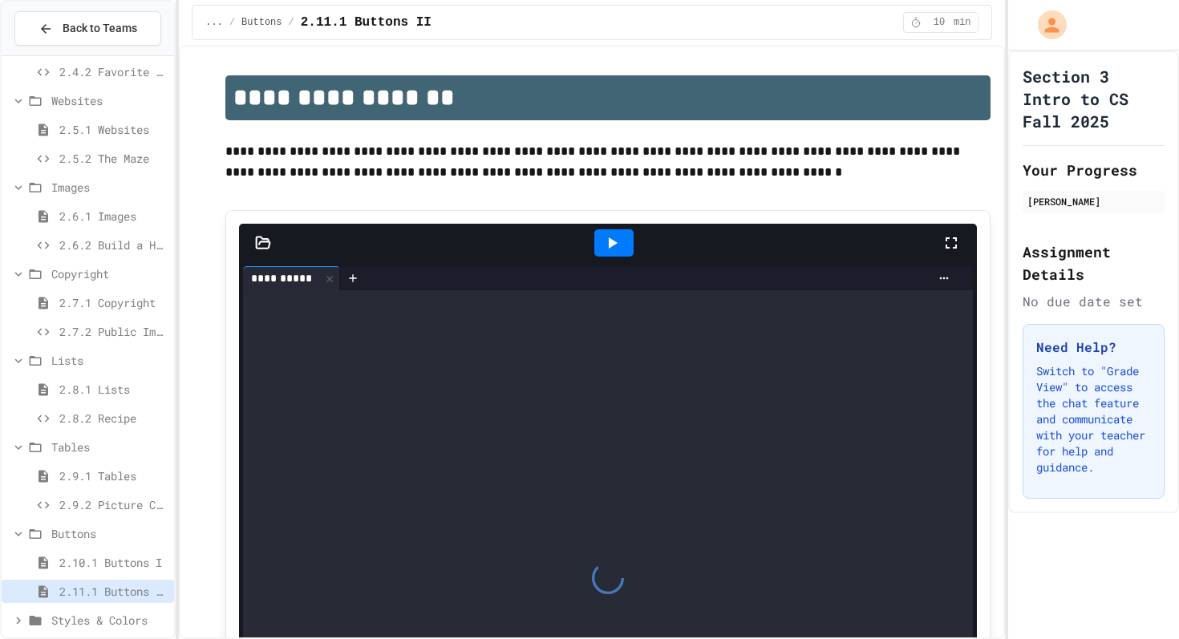
click at [102, 520] on div "2.9.2 Picture Collage" at bounding box center [88, 507] width 172 height 29
click at [95, 501] on span "2.9.2 Picture Collage" at bounding box center [113, 505] width 108 height 17
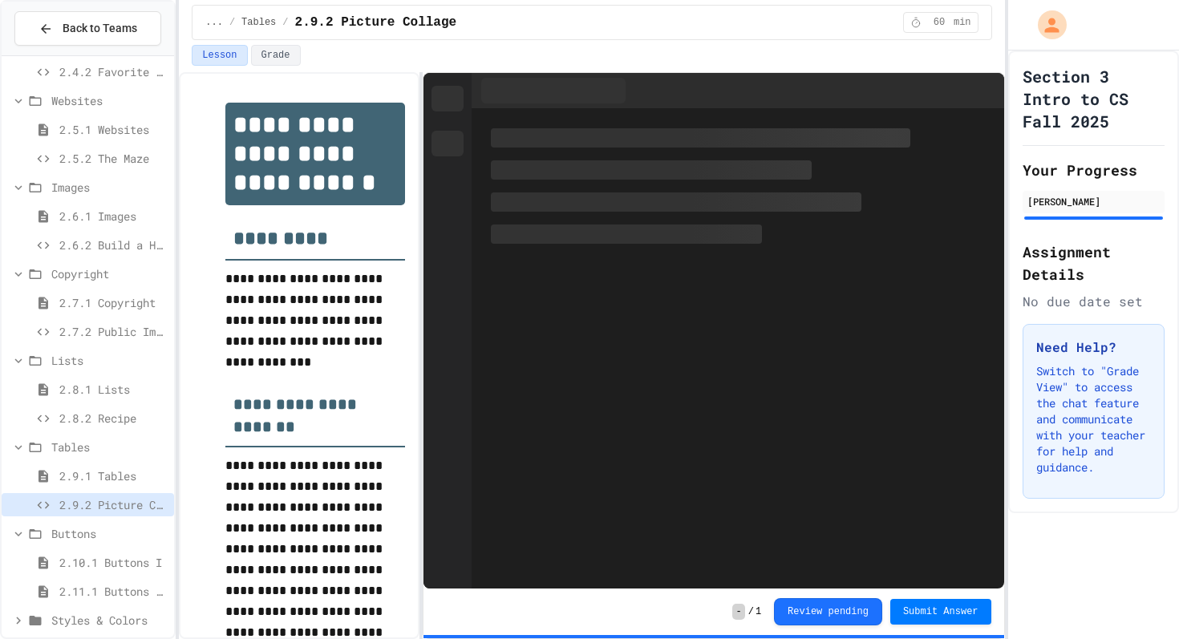
click at [76, 529] on span "Buttons" at bounding box center [109, 533] width 116 height 17
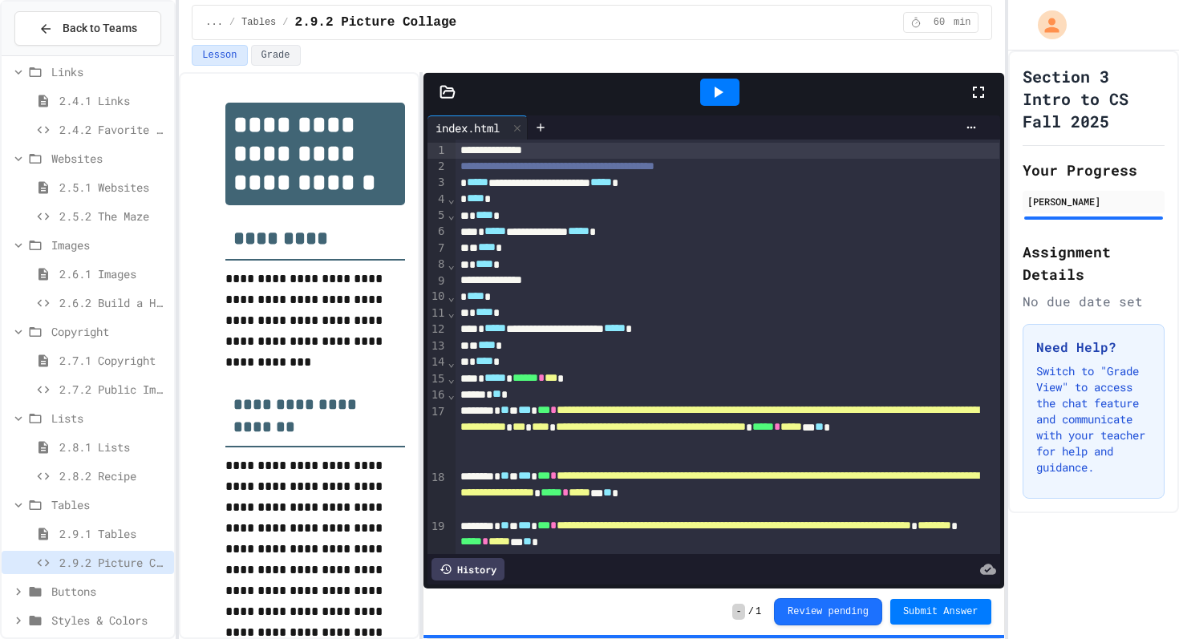
click at [77, 584] on span "Buttons" at bounding box center [109, 591] width 116 height 17
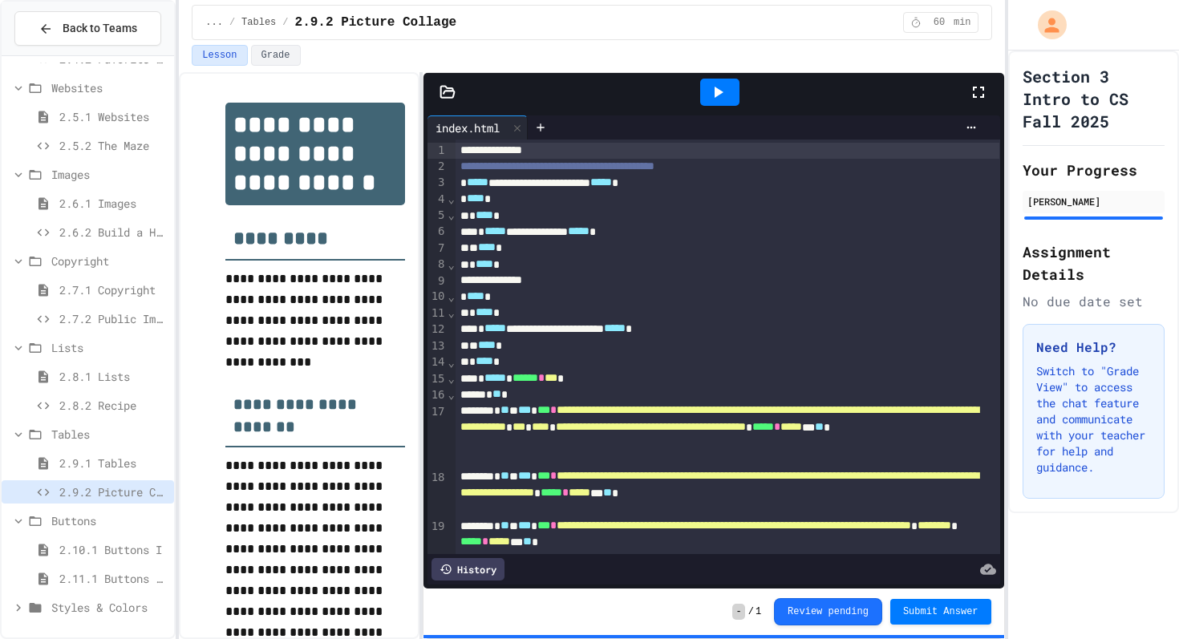
scroll to position [377, 0]
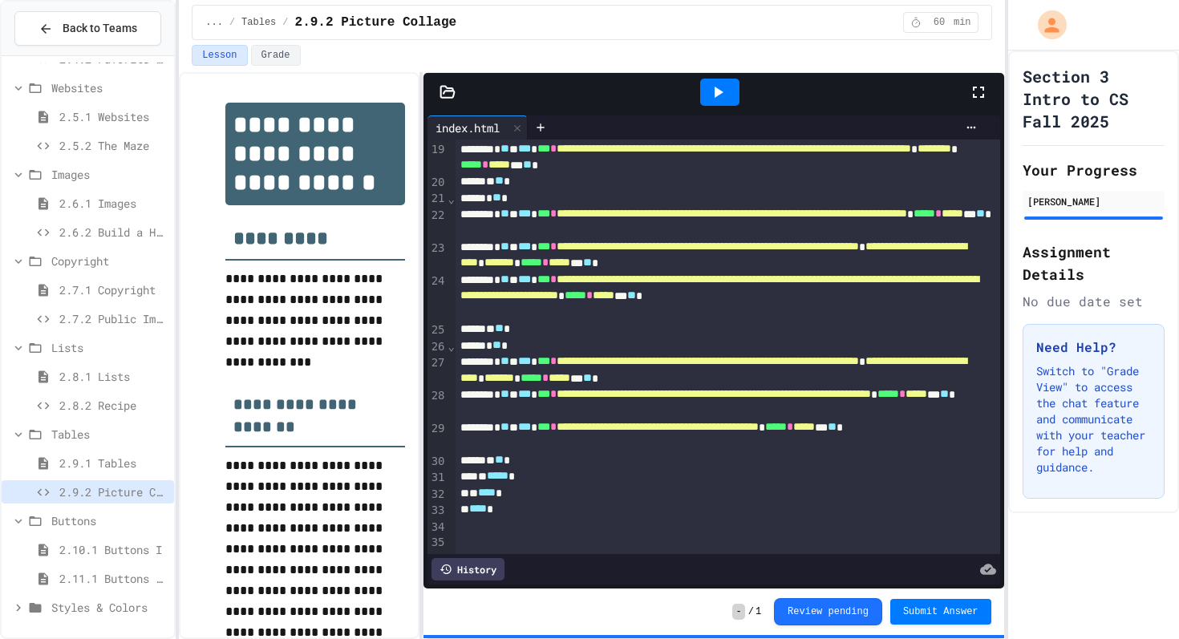
click at [95, 570] on div "2.11.1 Buttons II" at bounding box center [88, 578] width 172 height 23
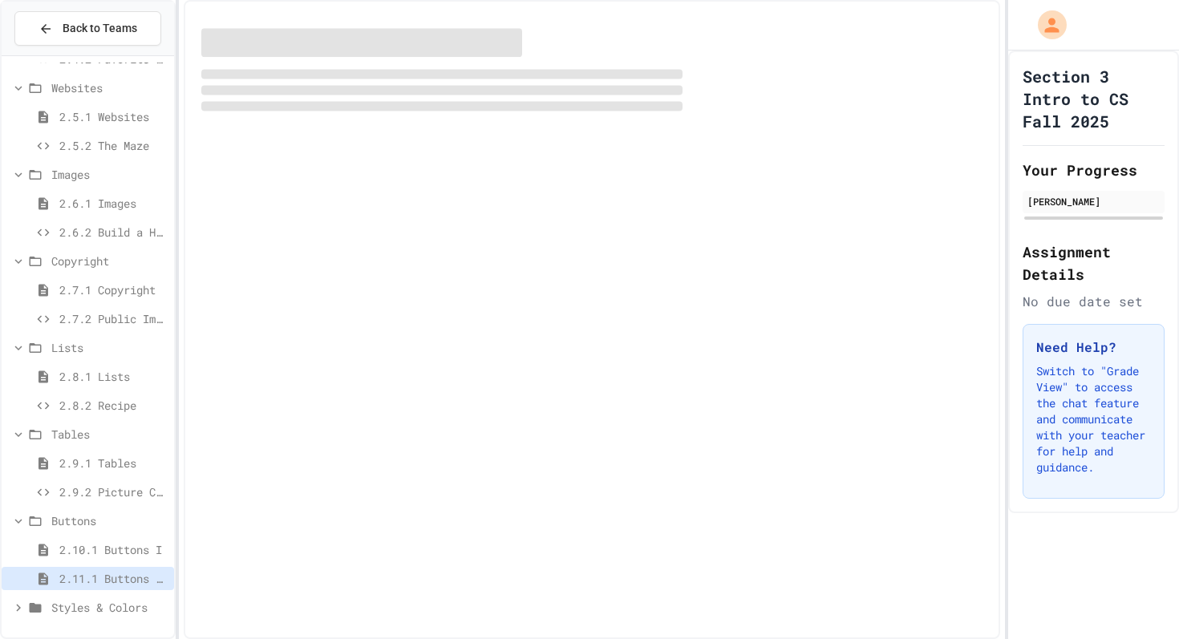
scroll to position [557, 0]
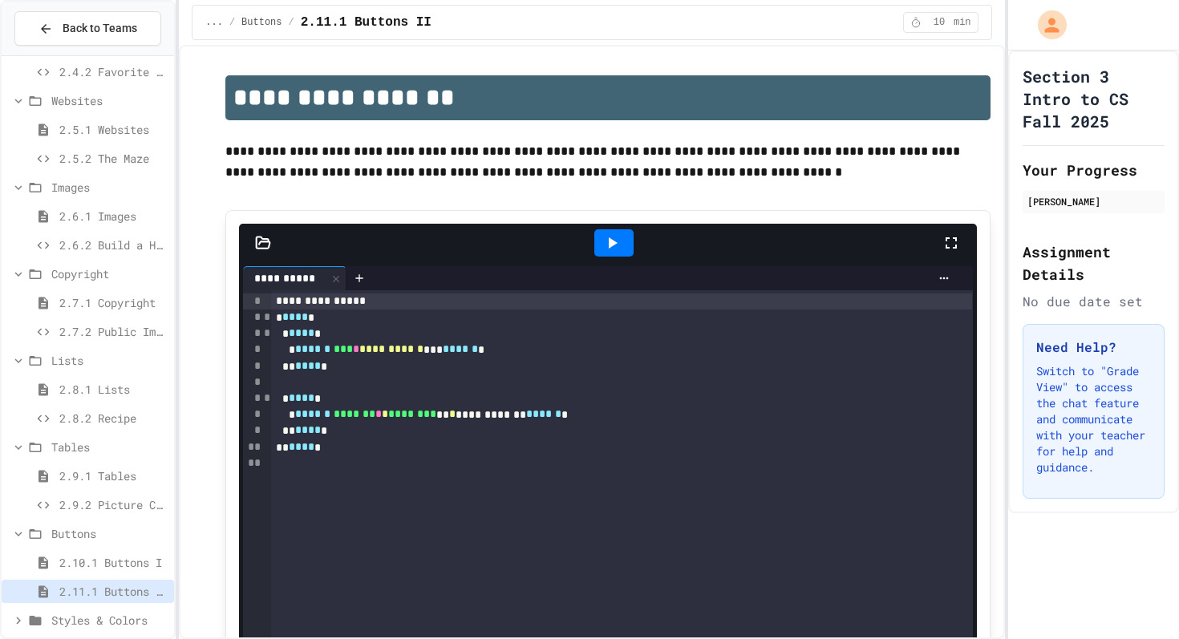
click at [135, 553] on div "2.10.1 Buttons I" at bounding box center [88, 562] width 172 height 23
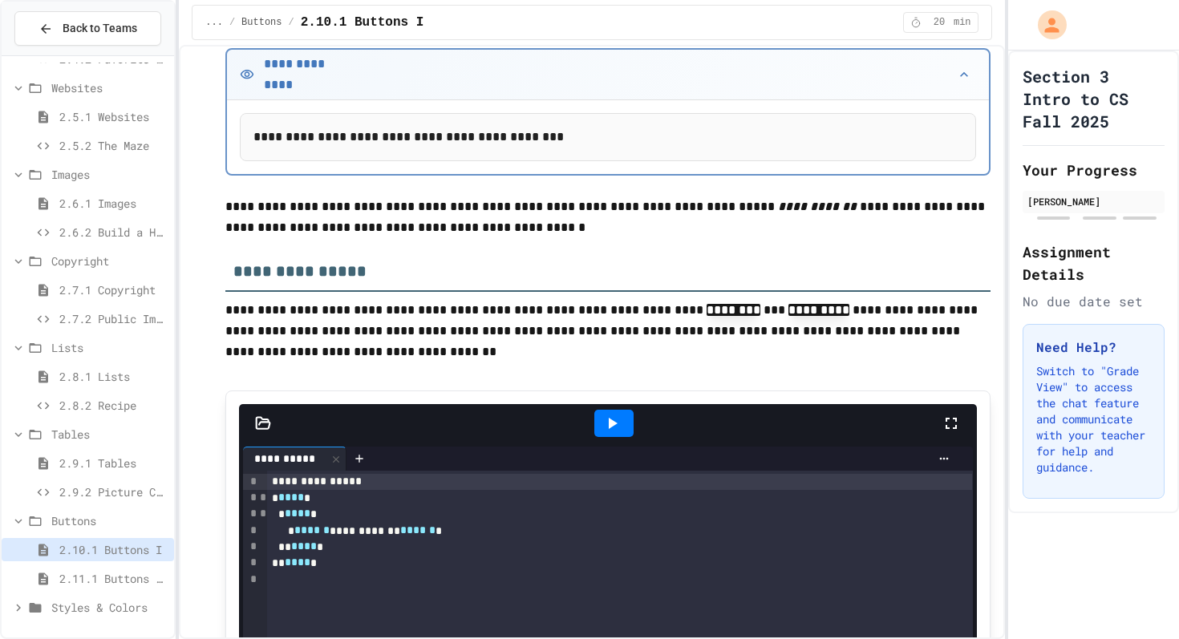
scroll to position [440, 0]
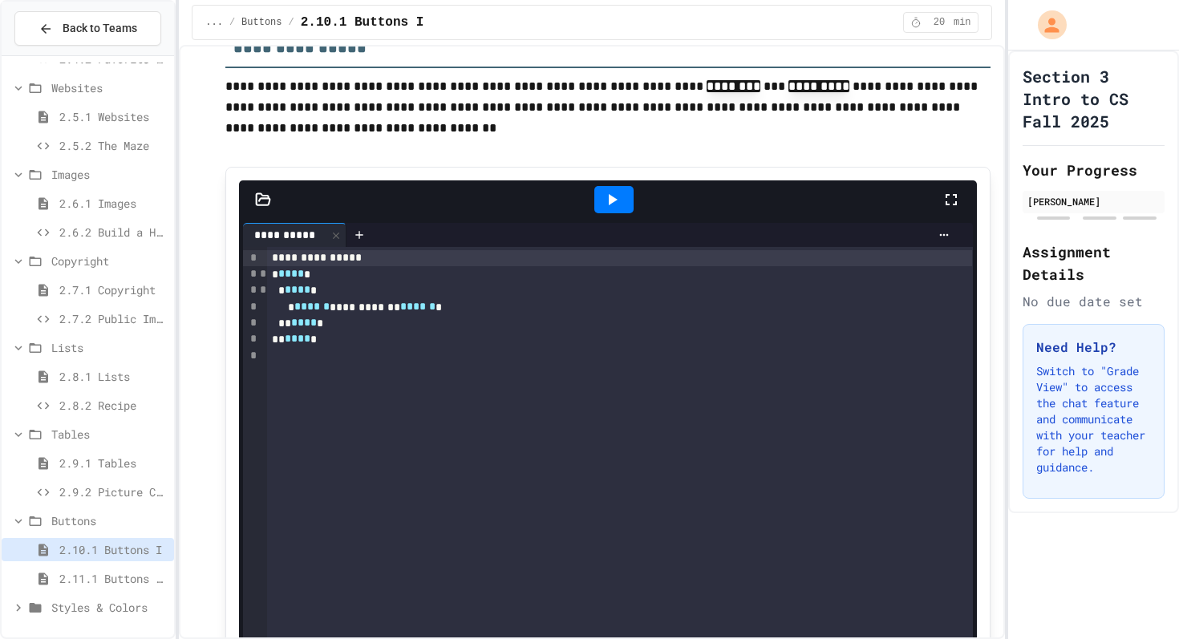
click at [334, 354] on div at bounding box center [619, 356] width 705 height 16
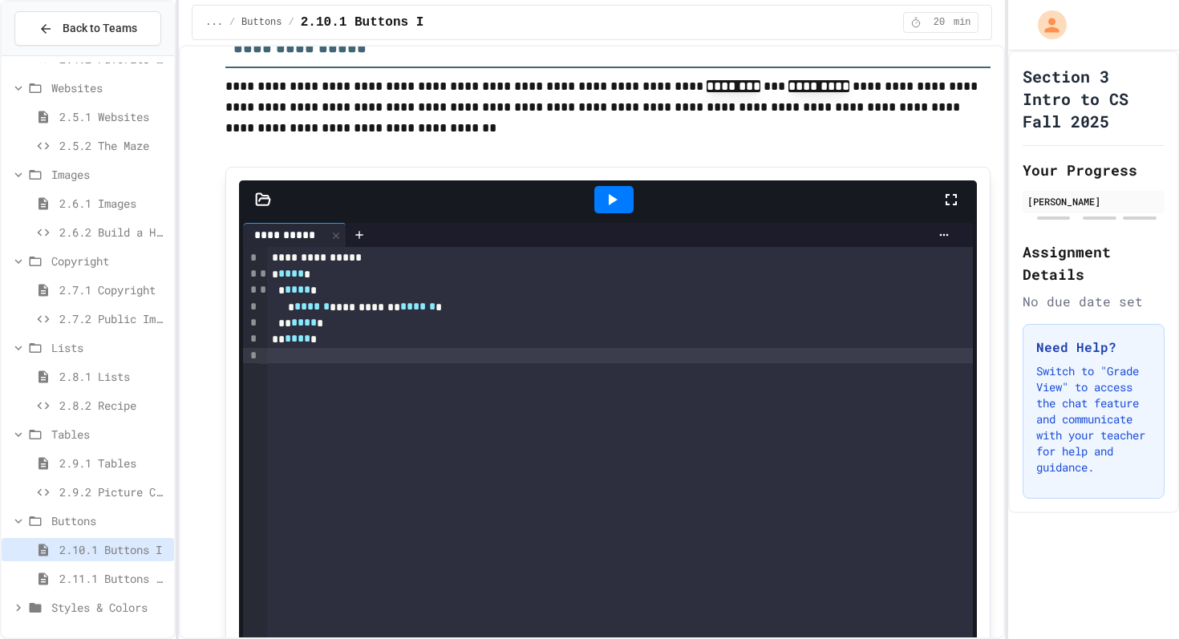
click at [107, 575] on span "2.11.1 Buttons II" at bounding box center [113, 578] width 108 height 17
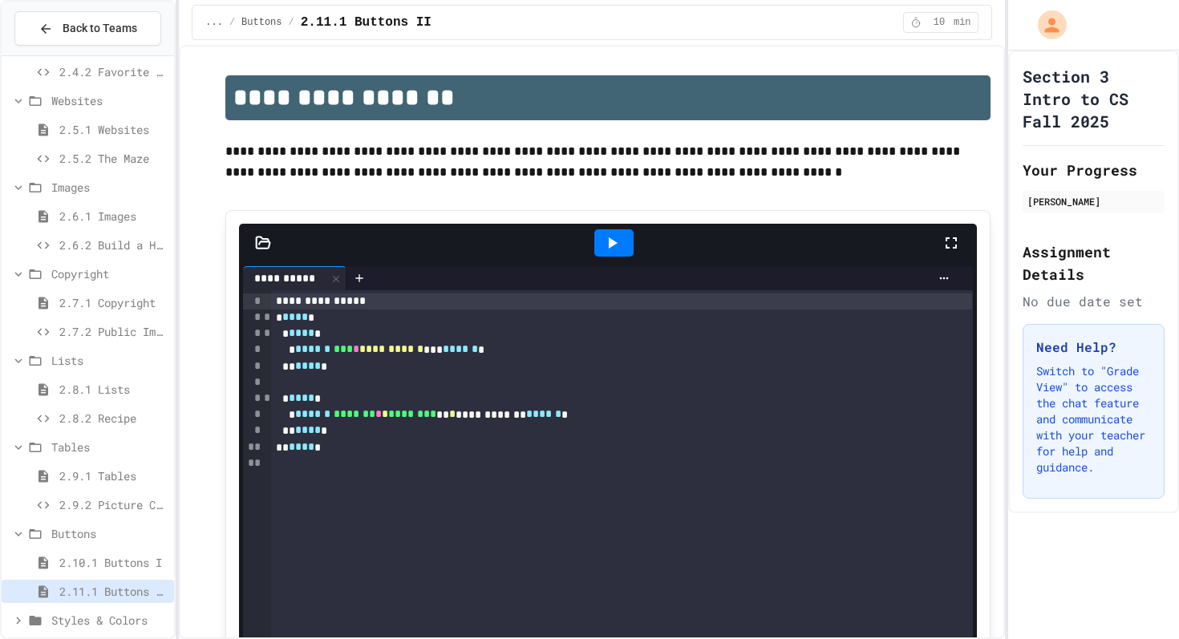
scroll to position [570, 0]
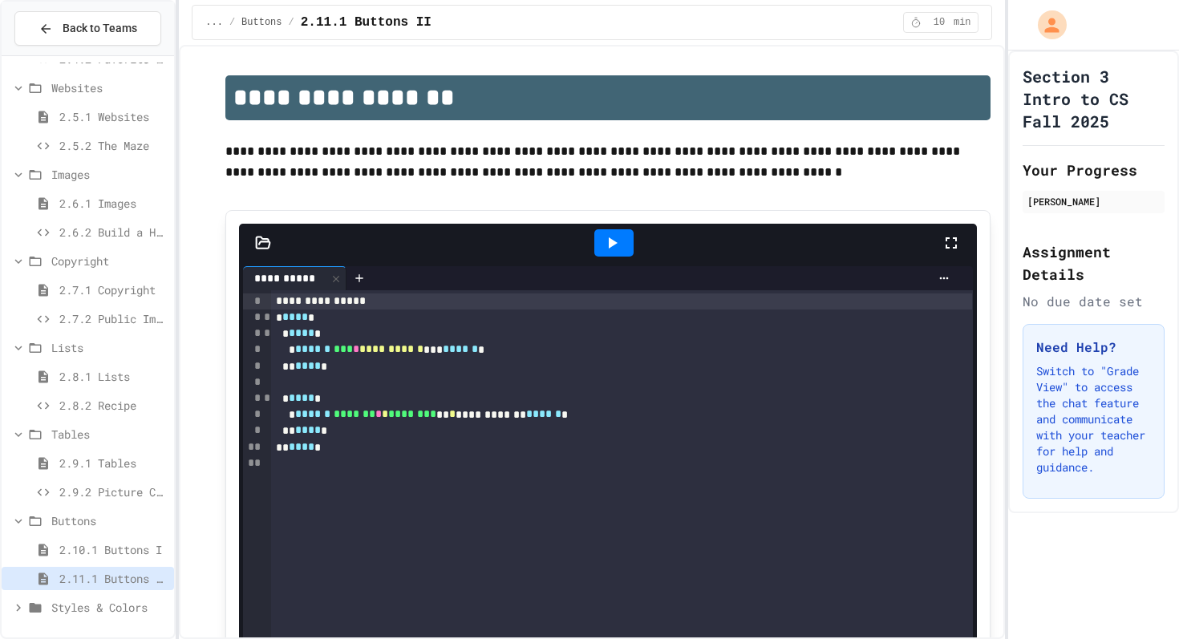
click at [111, 541] on div "2.10.1 Buttons I" at bounding box center [88, 549] width 172 height 23
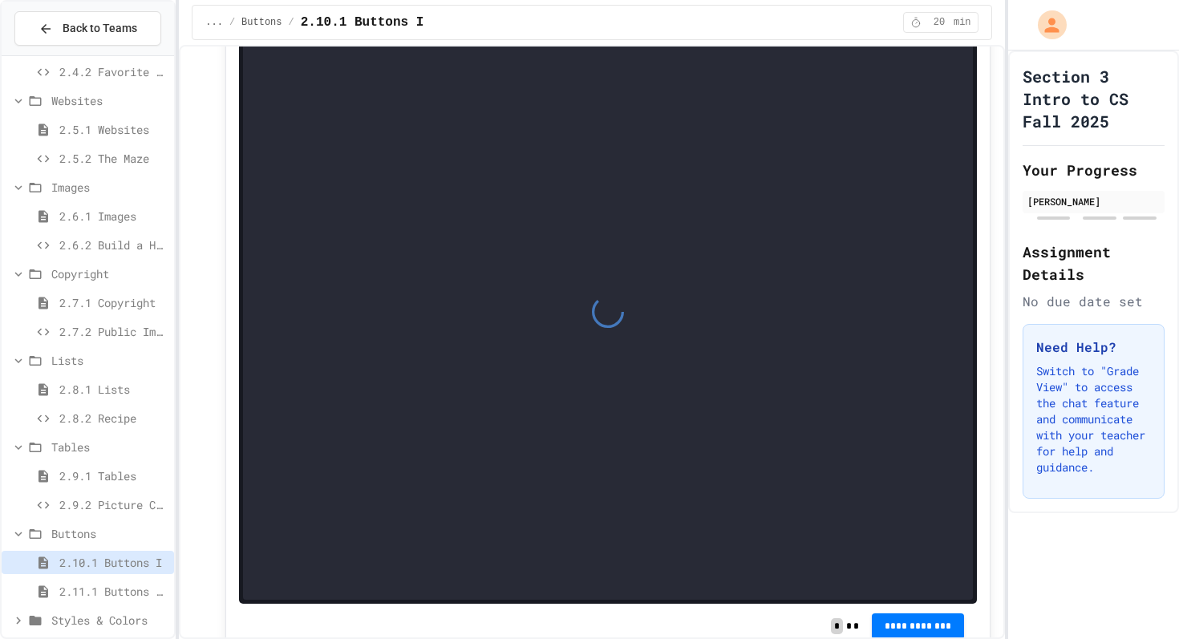
scroll to position [872, 0]
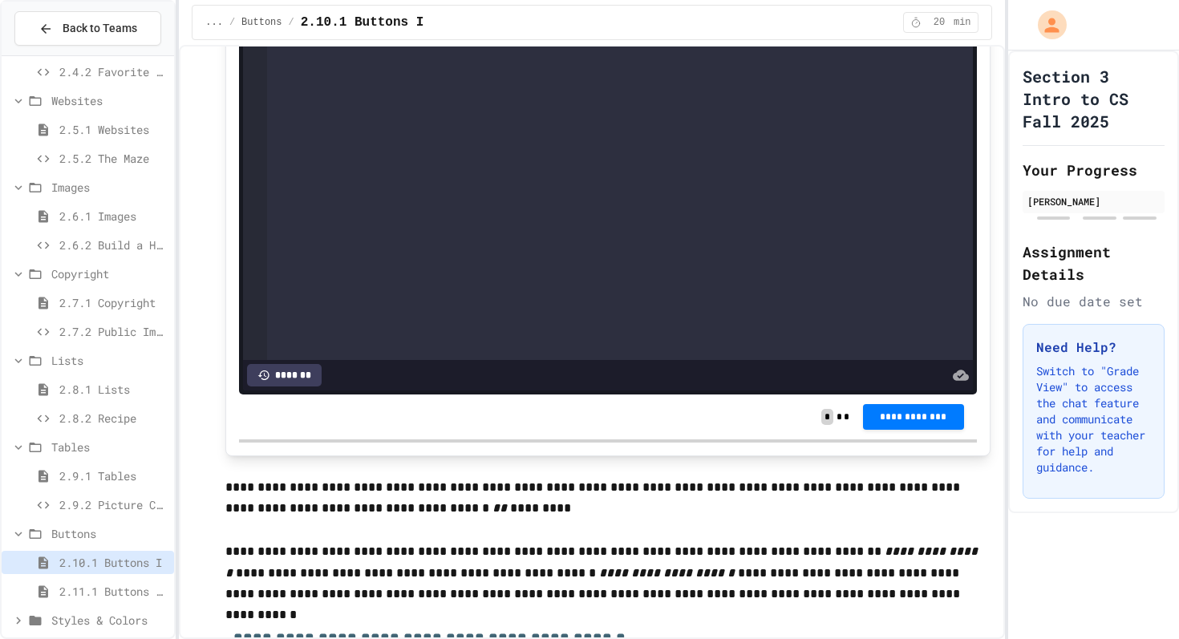
click at [137, 475] on span "2.9.1 Tables" at bounding box center [113, 476] width 108 height 17
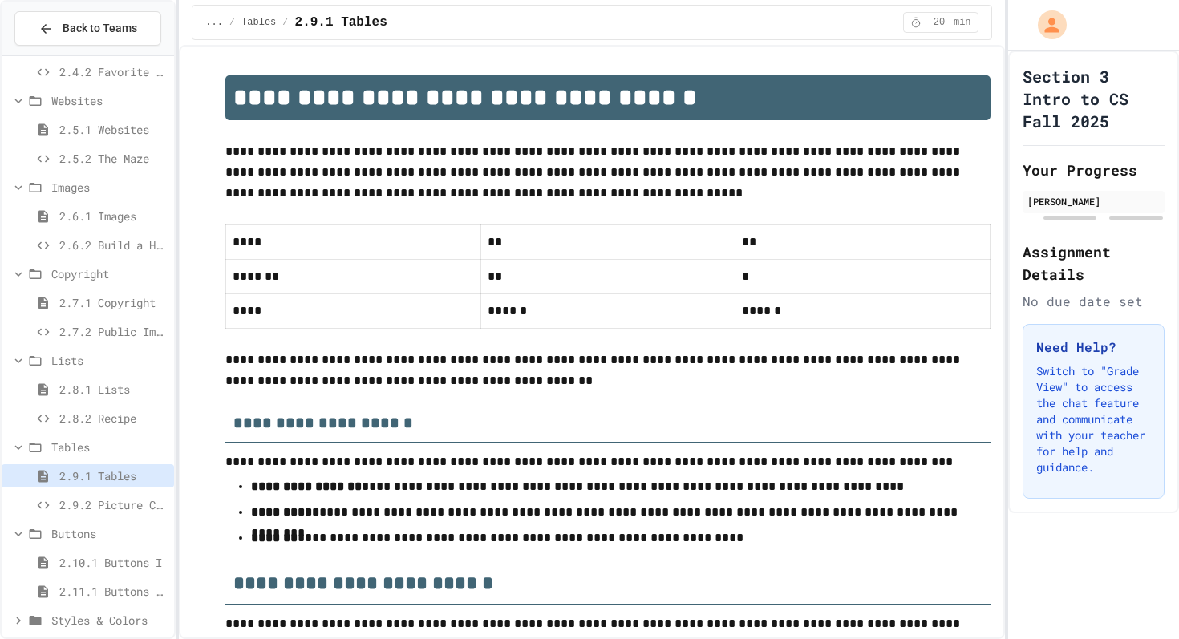
click at [85, 574] on div "2.10.1 Buttons I" at bounding box center [88, 562] width 172 height 23
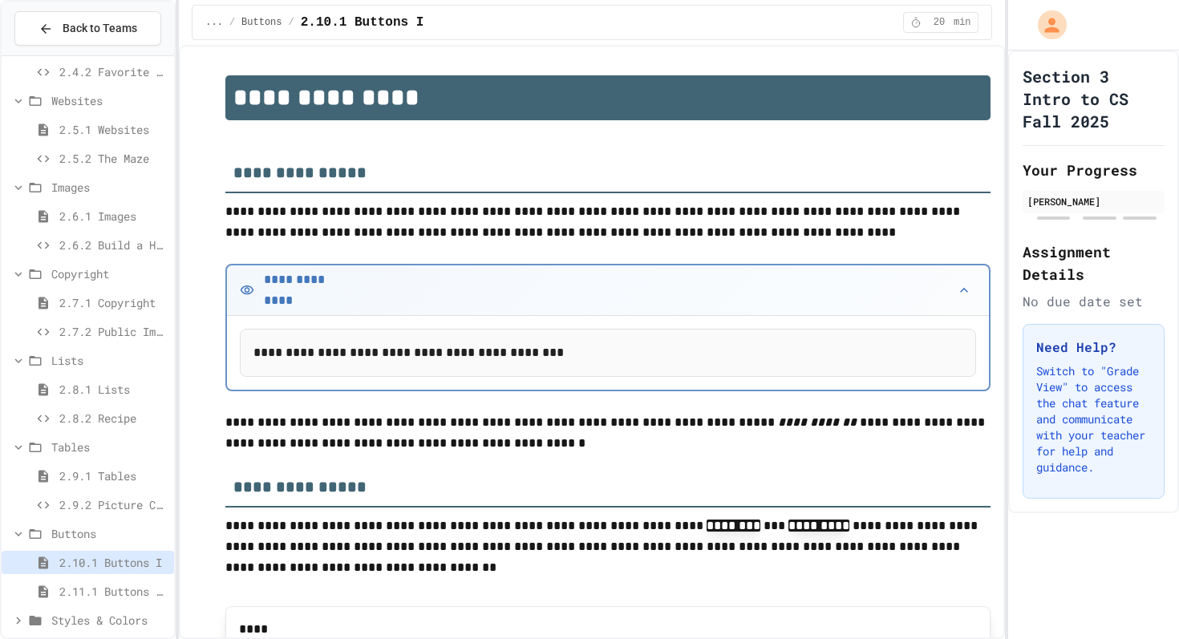
click at [87, 602] on div "2.11.1 Buttons II" at bounding box center [88, 591] width 172 height 23
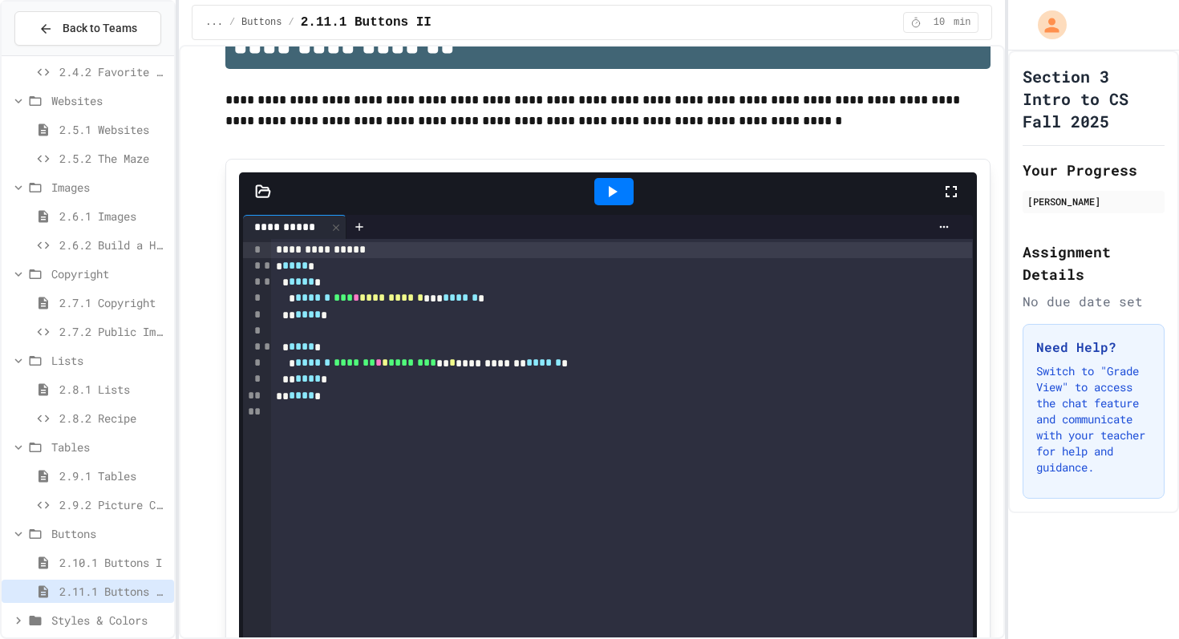
scroll to position [56, 0]
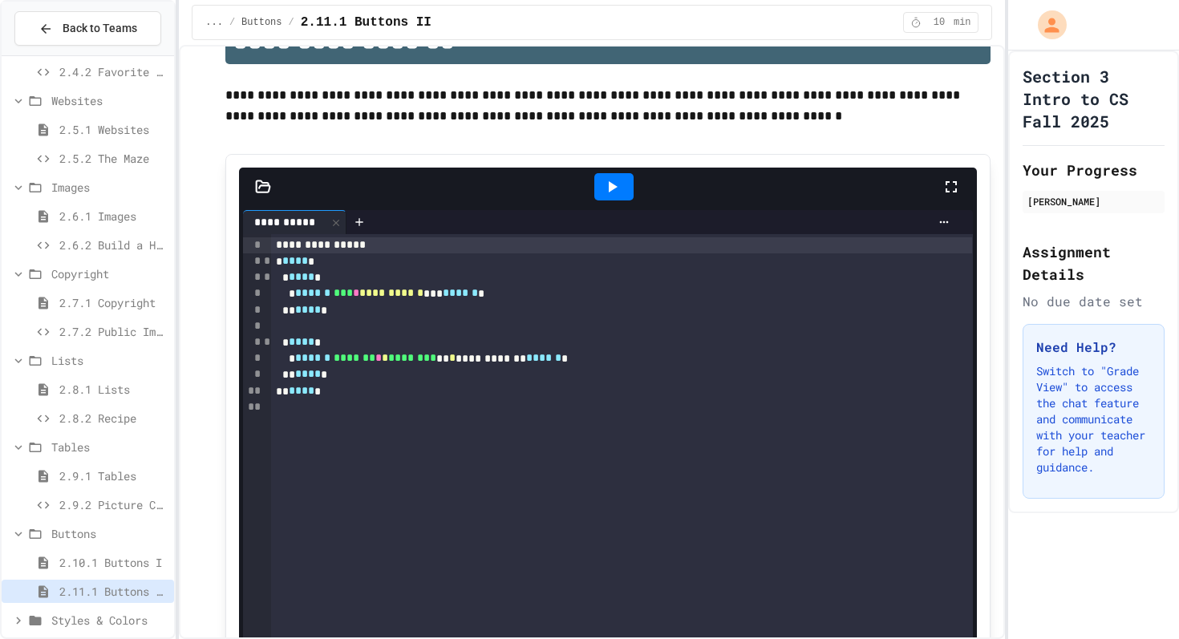
click at [103, 564] on span "2.10.1 Buttons I" at bounding box center [113, 562] width 108 height 17
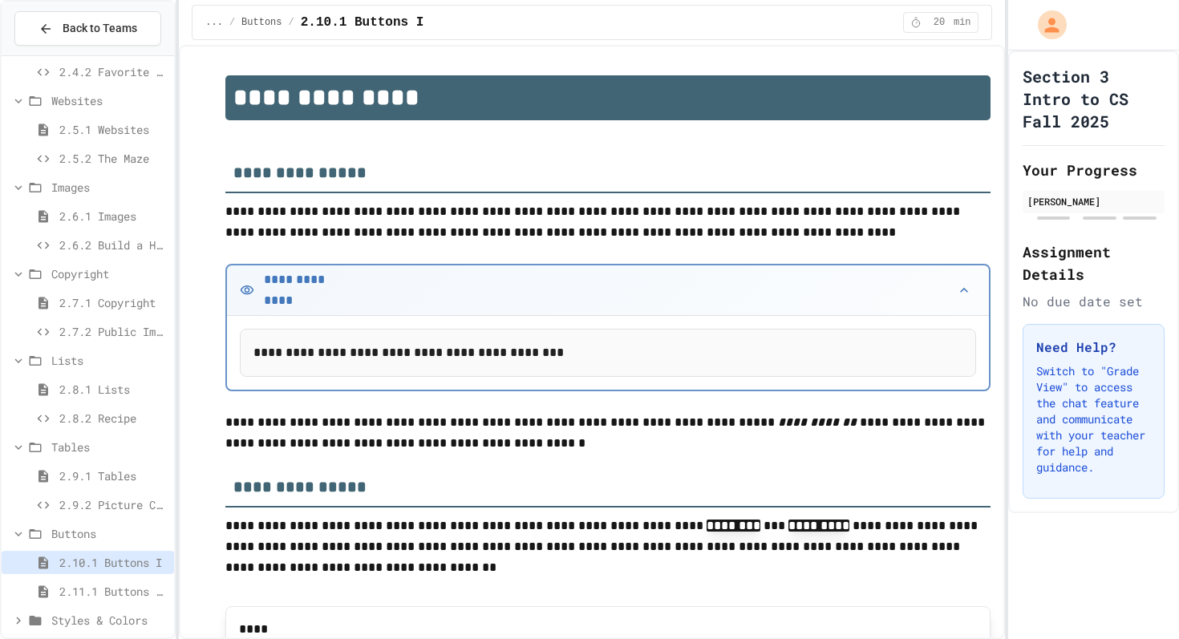
click at [101, 584] on span "2.11.1 Buttons II" at bounding box center [113, 591] width 108 height 17
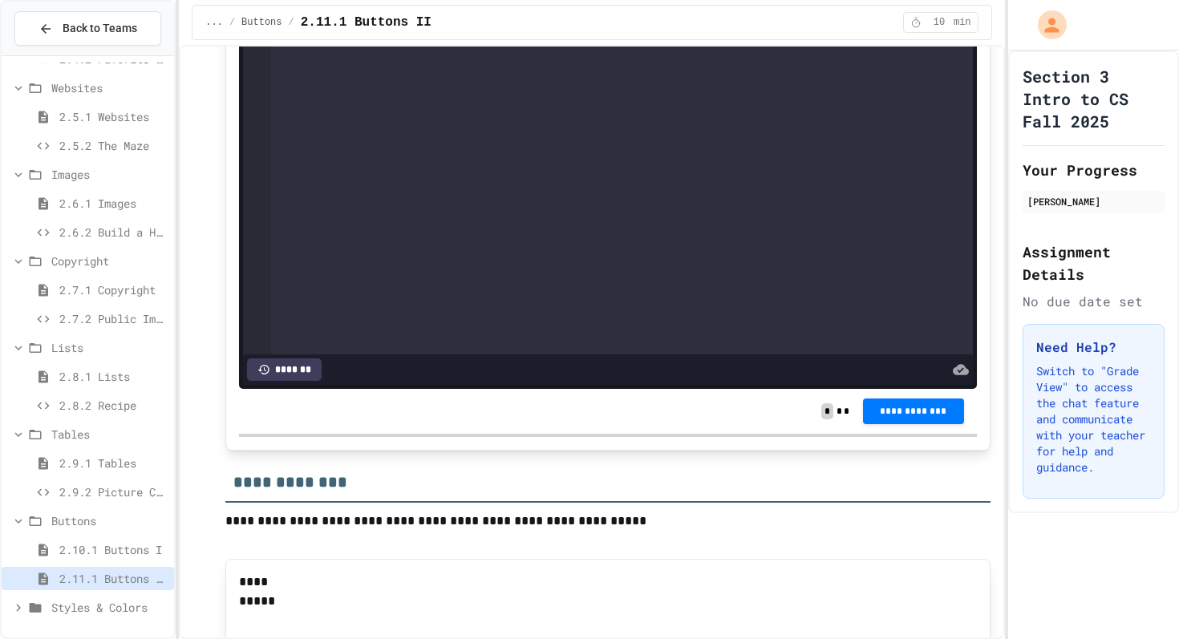
scroll to position [493, 0]
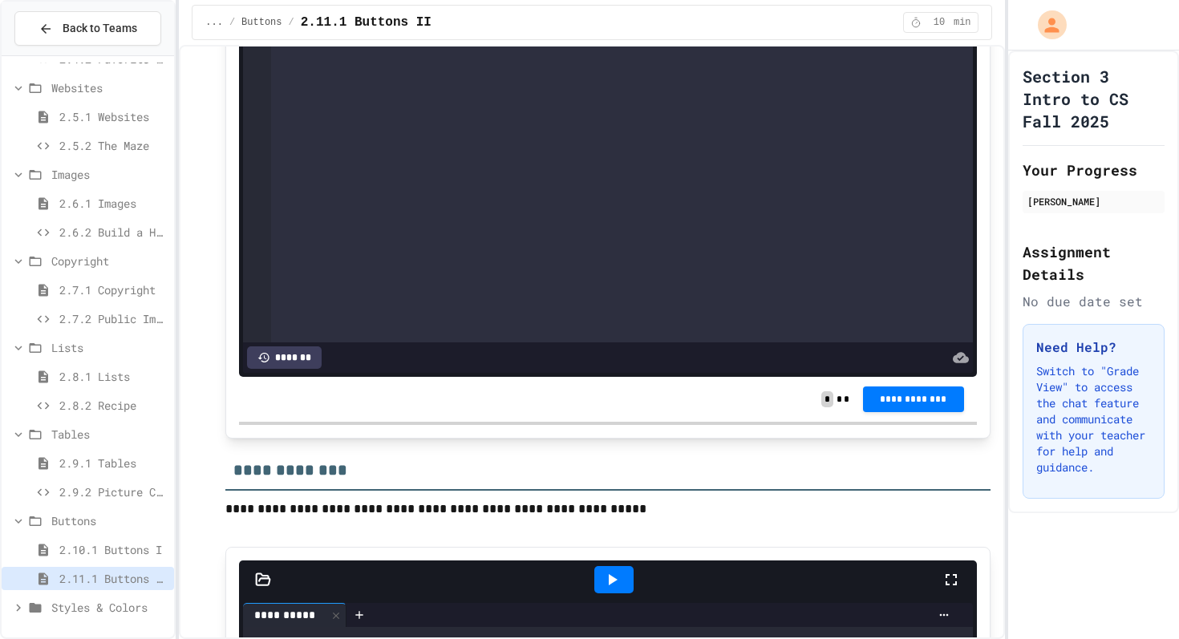
click at [78, 606] on span "Styles & Colors" at bounding box center [109, 607] width 116 height 17
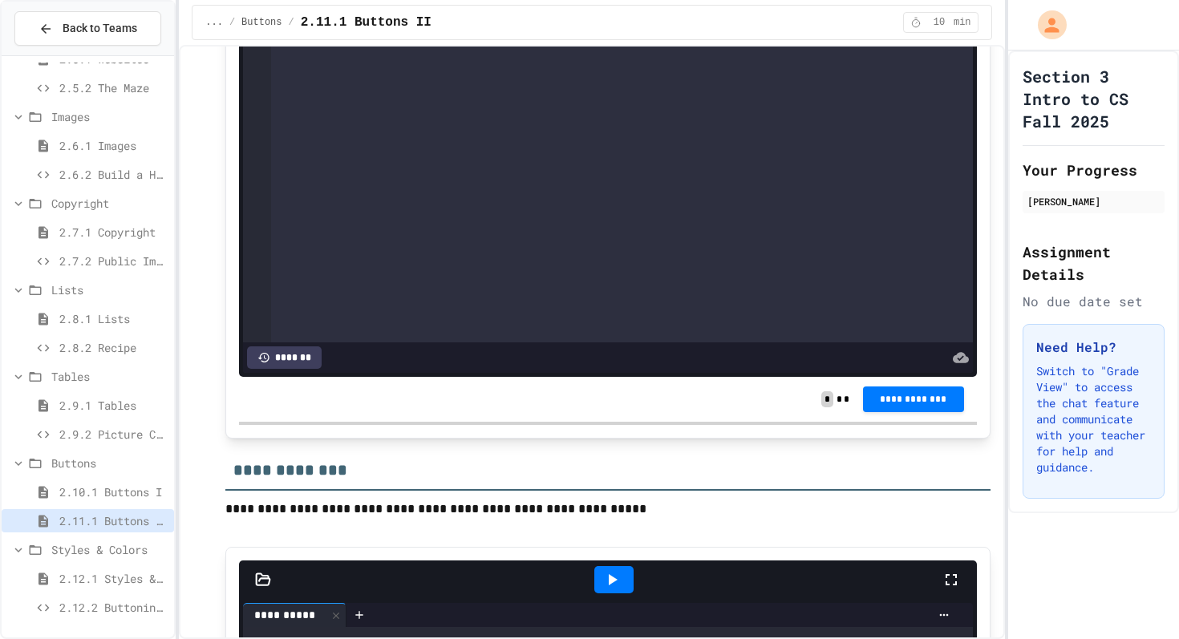
click at [55, 602] on div "2.12.2 Buttoning Up" at bounding box center [88, 607] width 172 height 23
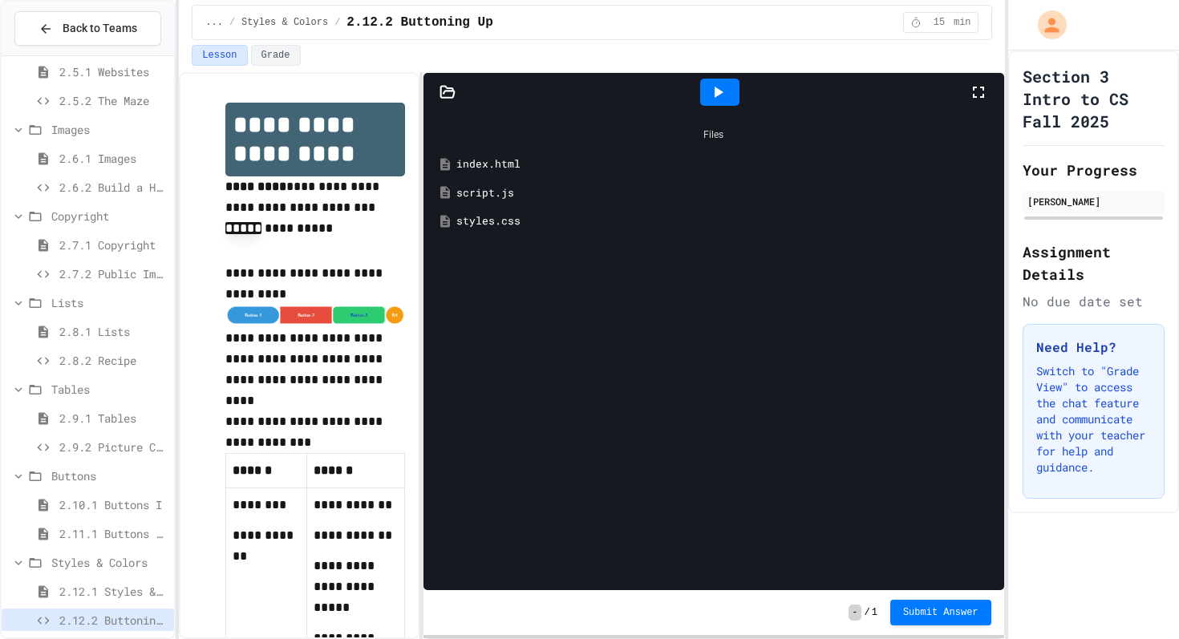
click at [94, 589] on span "2.12.1 Styles & Colors" at bounding box center [113, 591] width 108 height 17
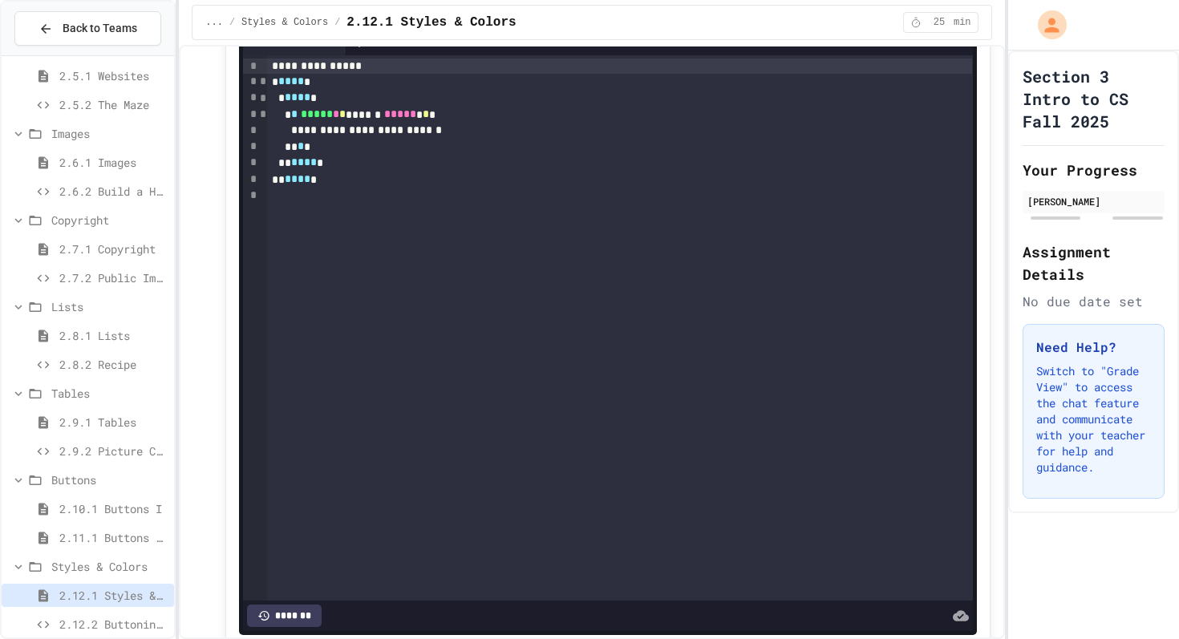
scroll to position [628, 0]
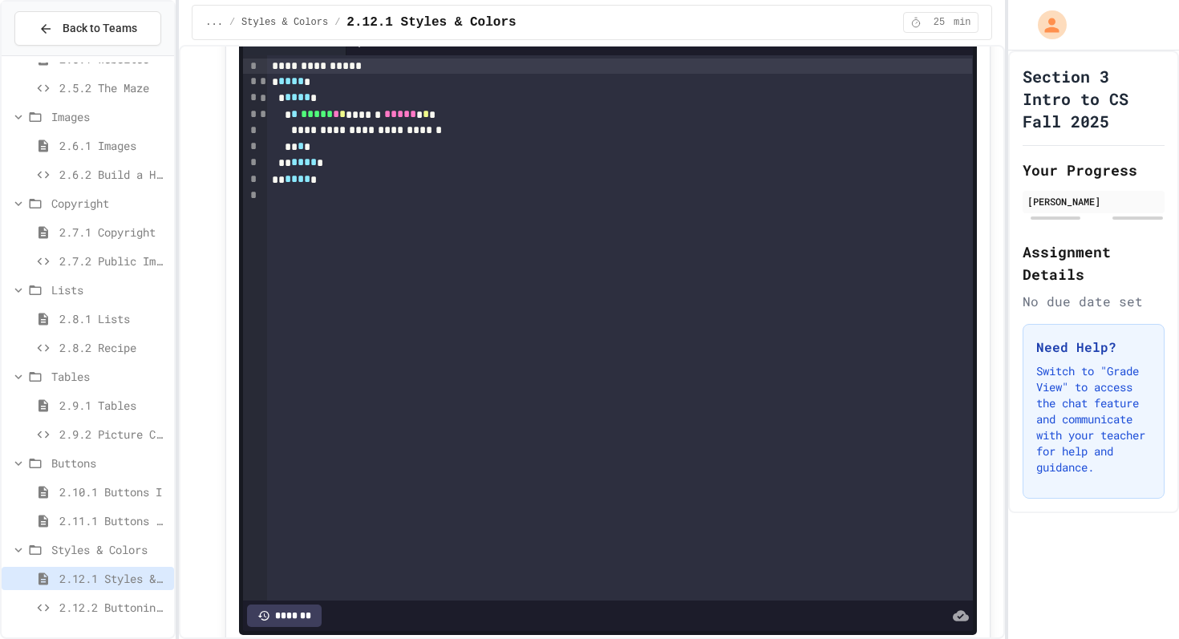
click at [100, 610] on span "2.12.2 Buttoning Up" at bounding box center [113, 607] width 108 height 17
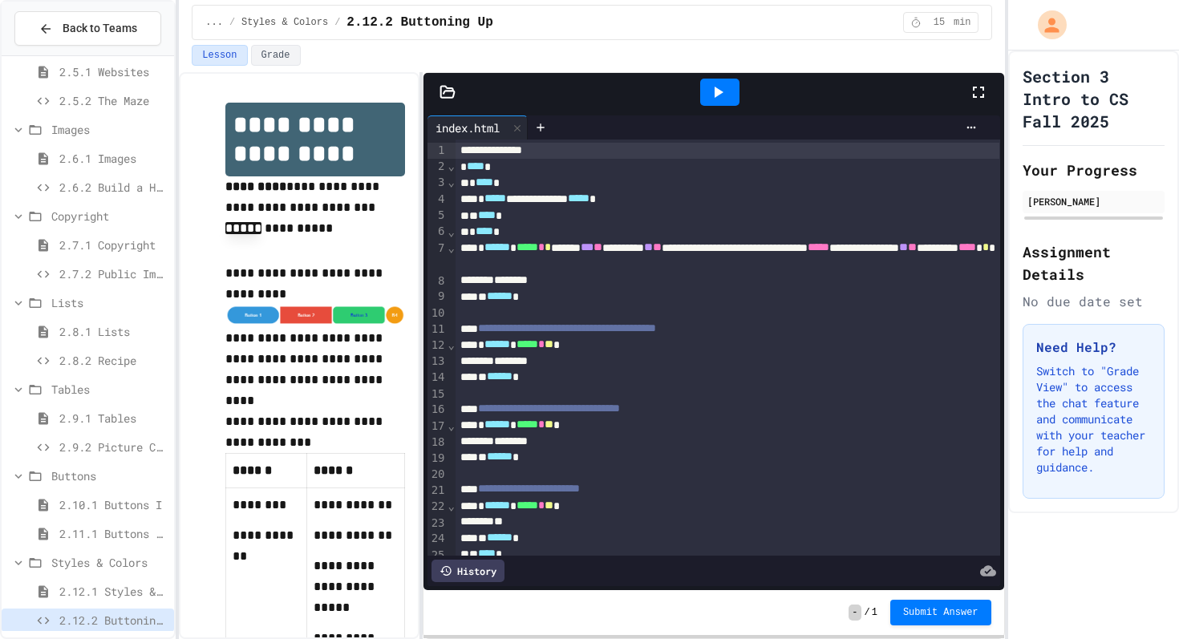
click at [667, 436] on div "********" at bounding box center [728, 442] width 545 height 16
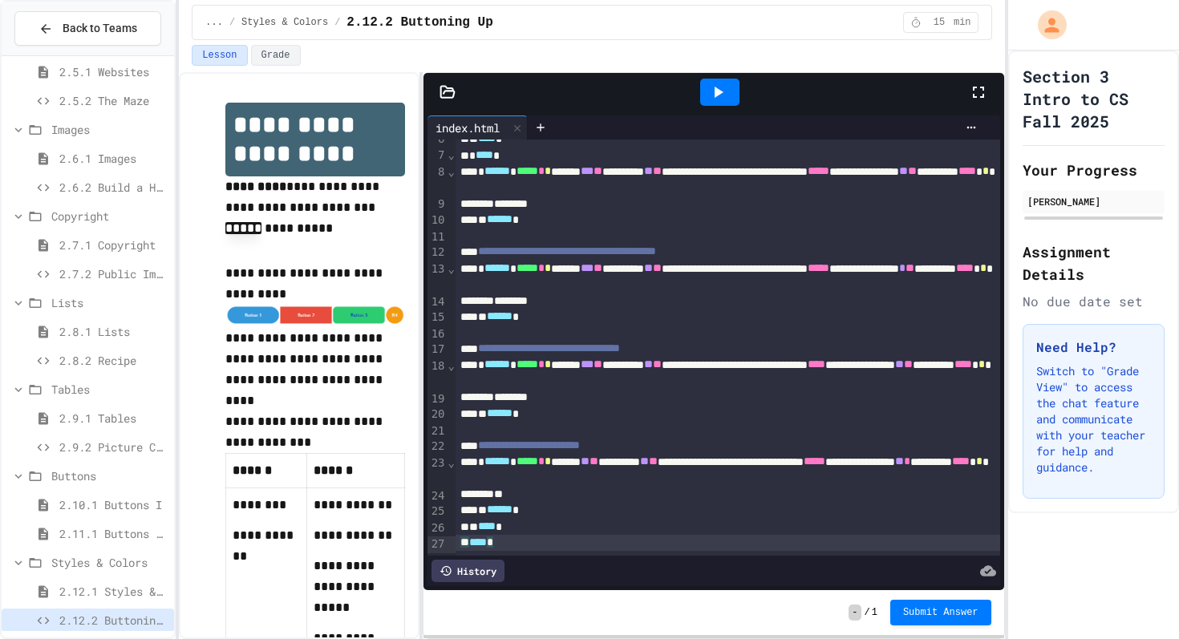
click at [725, 97] on icon at bounding box center [717, 92] width 19 height 19
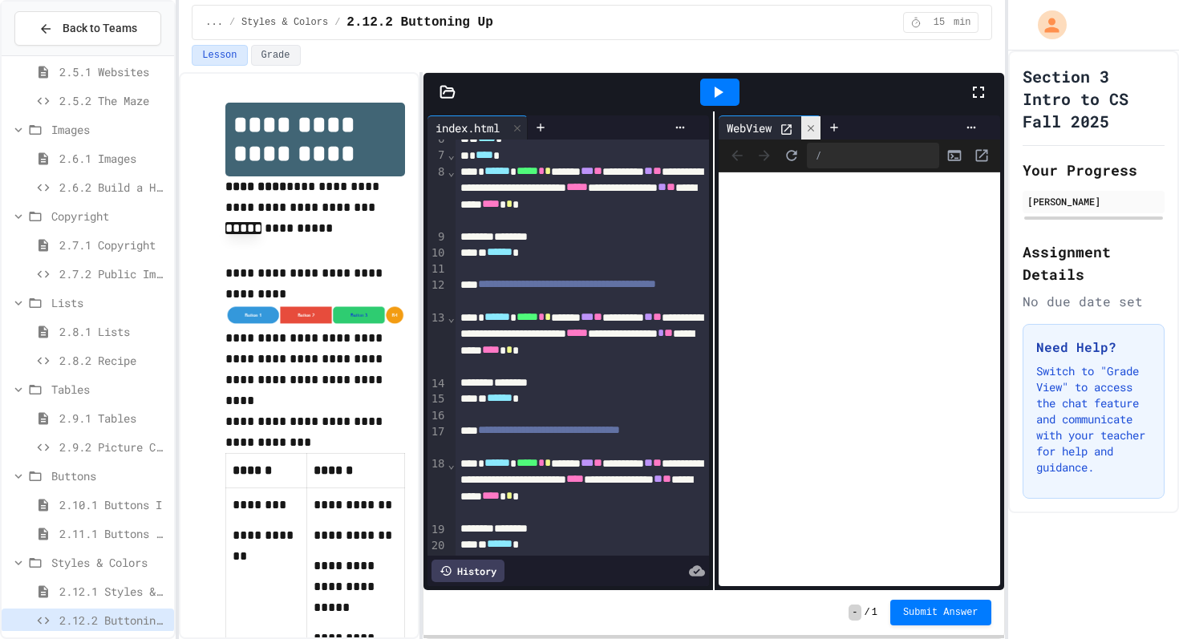
click at [809, 130] on icon at bounding box center [810, 128] width 11 height 11
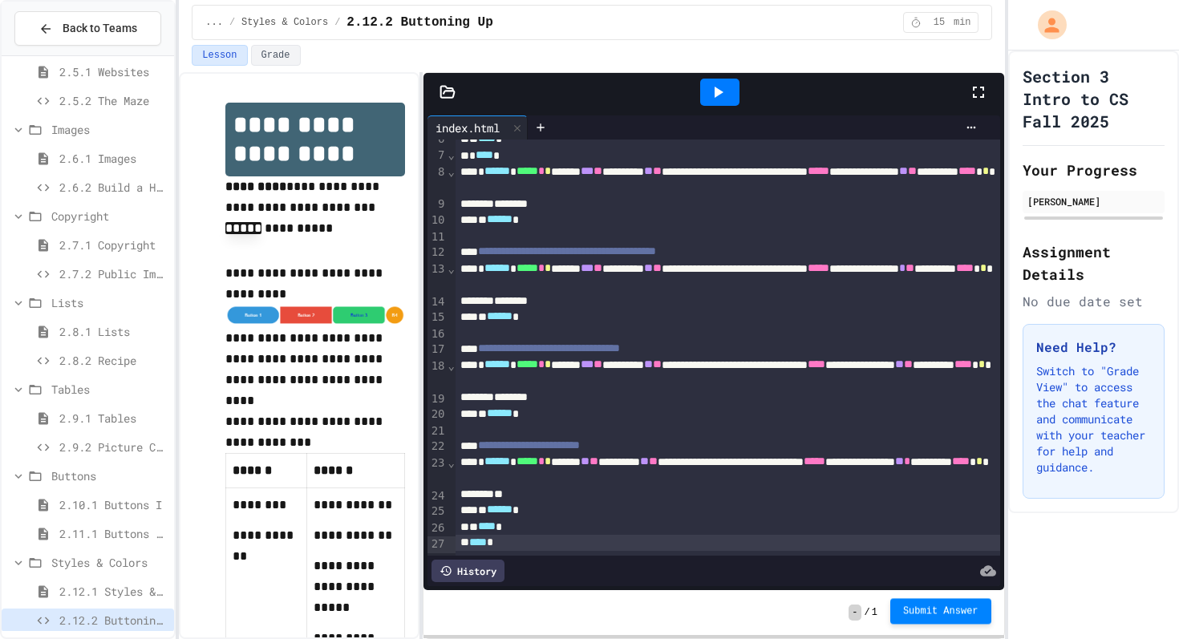
click at [925, 618] on button "Submit Answer" at bounding box center [940, 611] width 101 height 26
